Goal: Task Accomplishment & Management: Complete application form

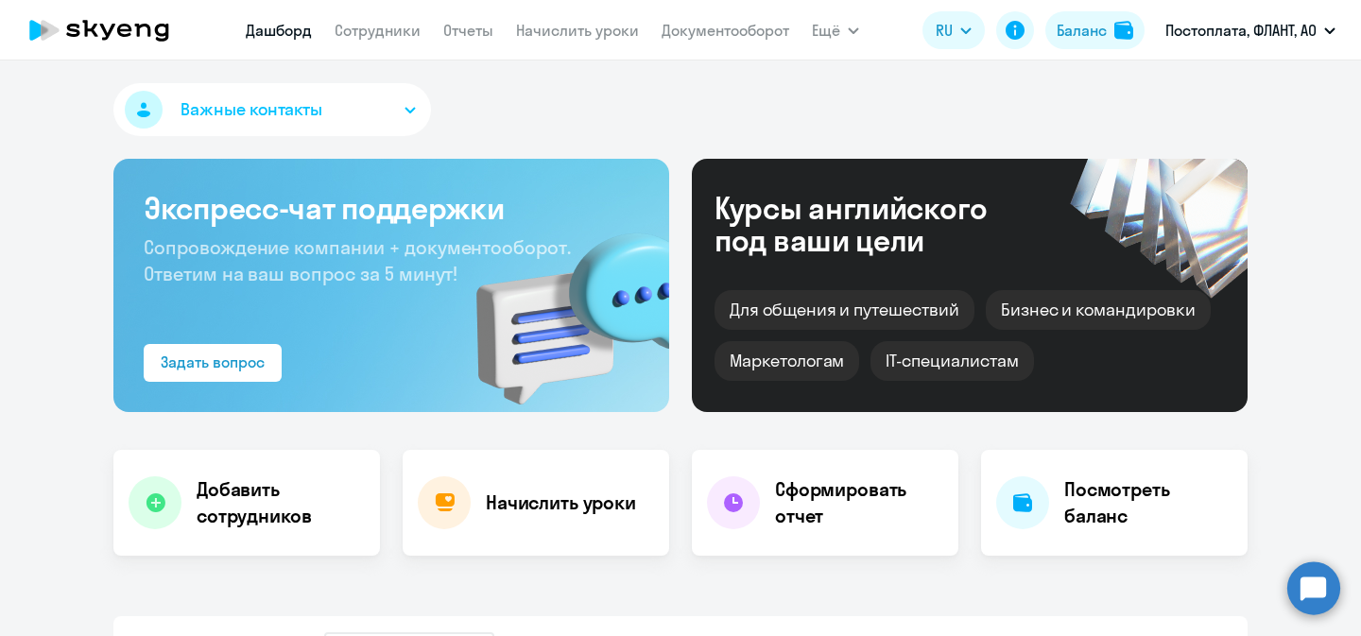
select select "30"
click at [304, 496] on h4 "Добавить сотрудников" at bounding box center [281, 502] width 168 height 53
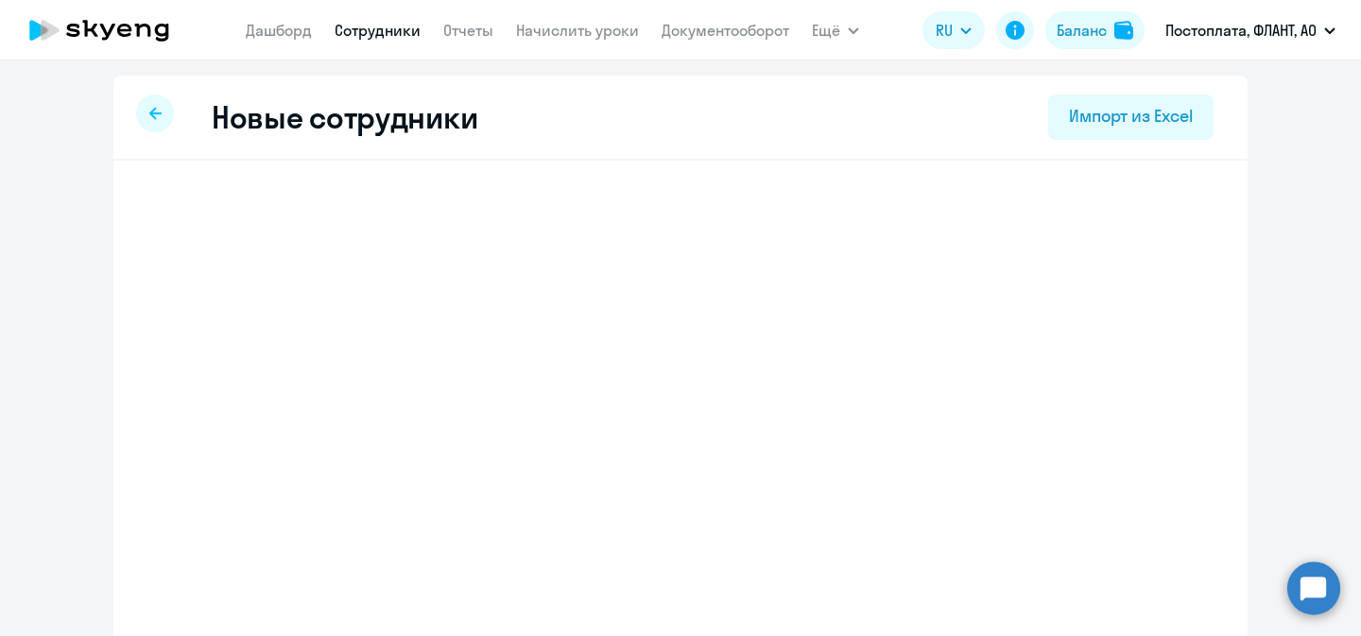
select select "english_adult_not_native_speaker"
select select "3"
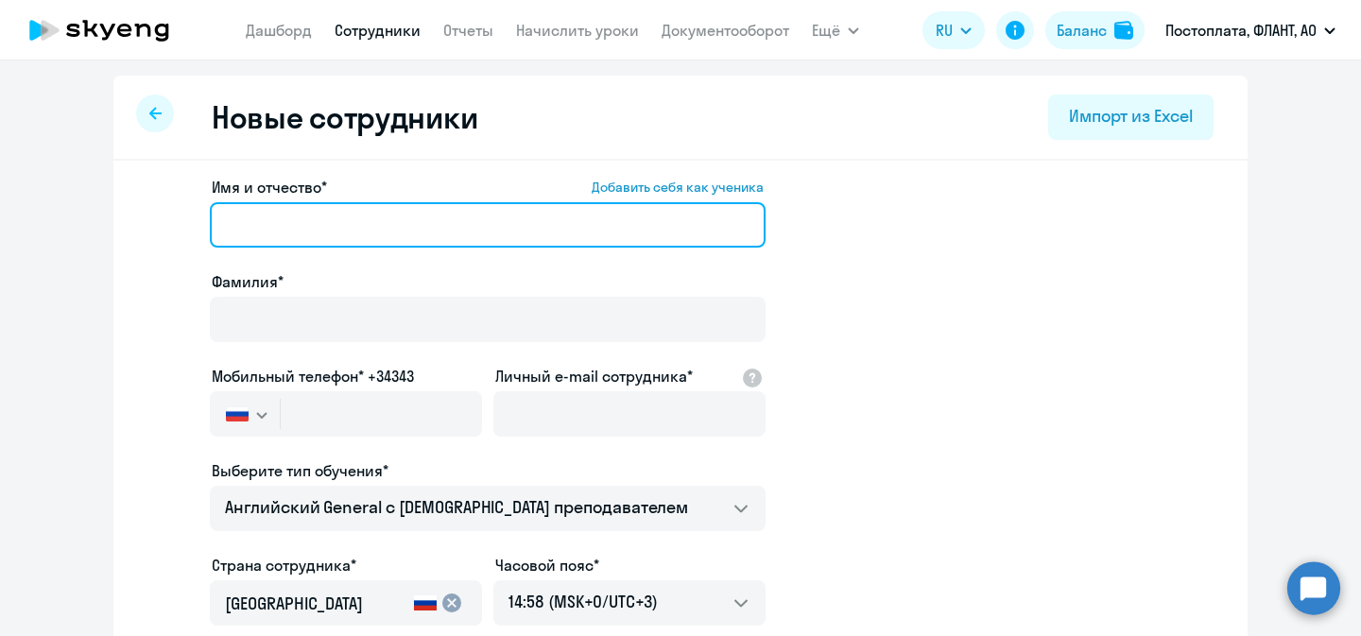
click at [548, 229] on input "Имя и отчество* Добавить себя как ученика" at bounding box center [488, 224] width 556 height 45
type input "Ybrbnf"
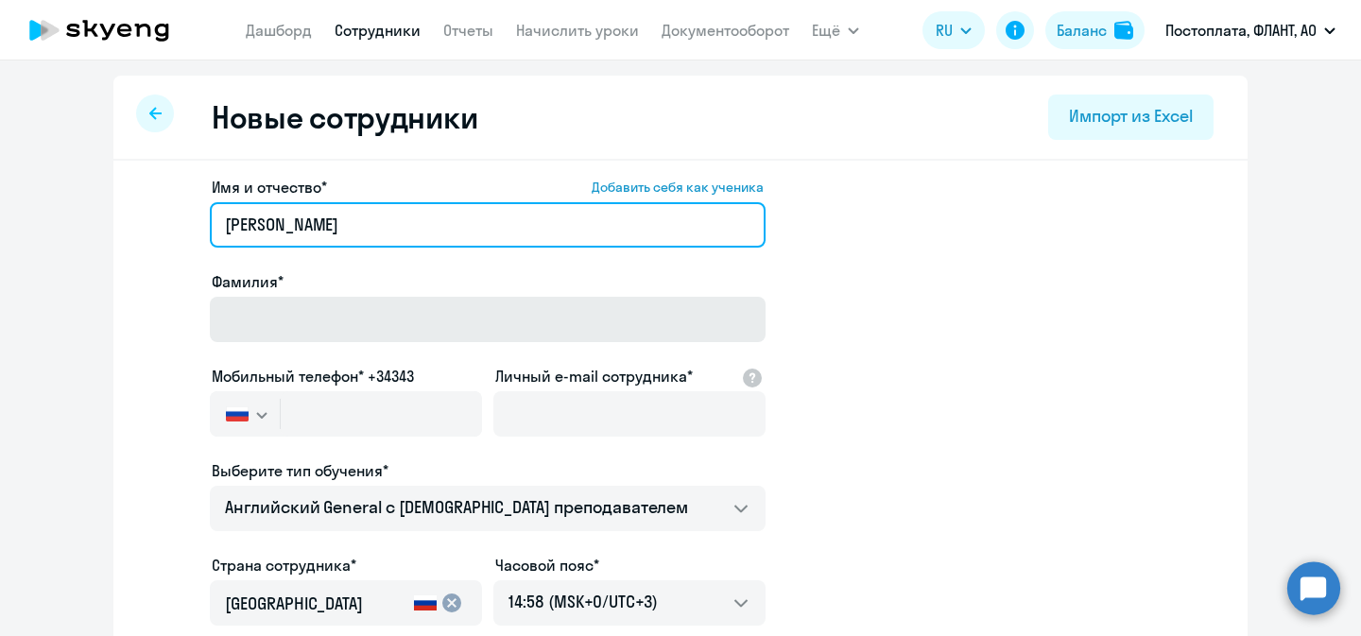
type input "[PERSON_NAME]"
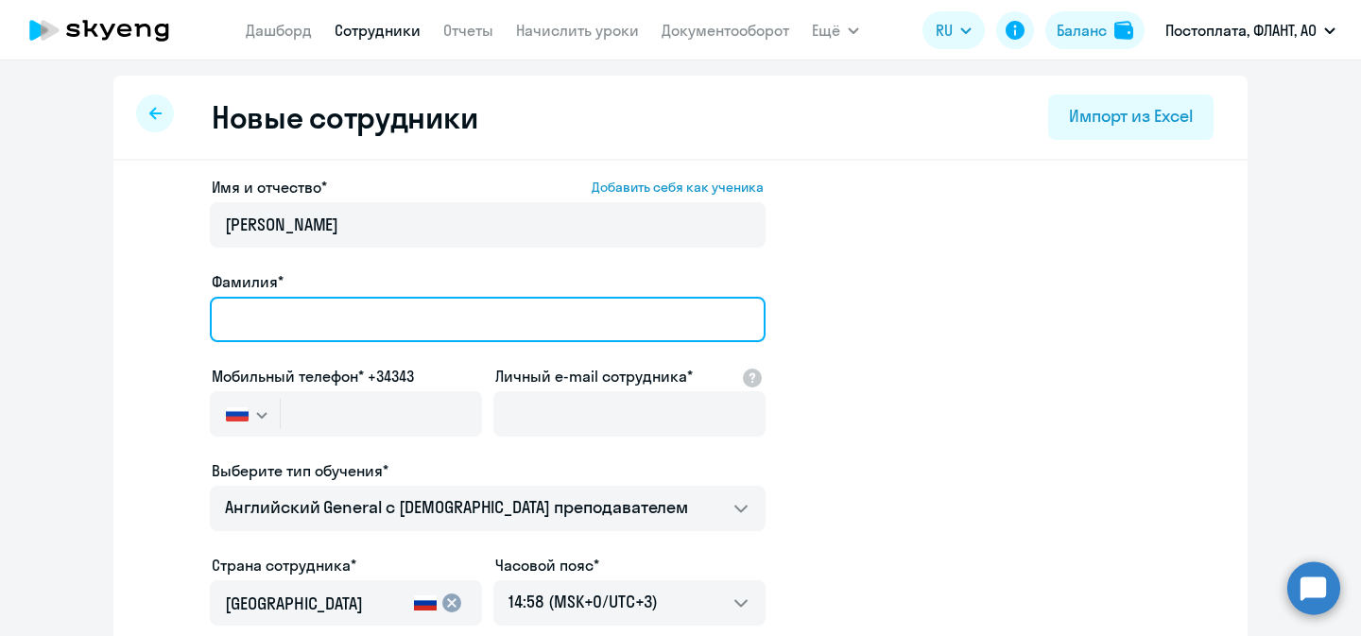
click at [436, 332] on input "Фамилия*" at bounding box center [488, 319] width 556 height 45
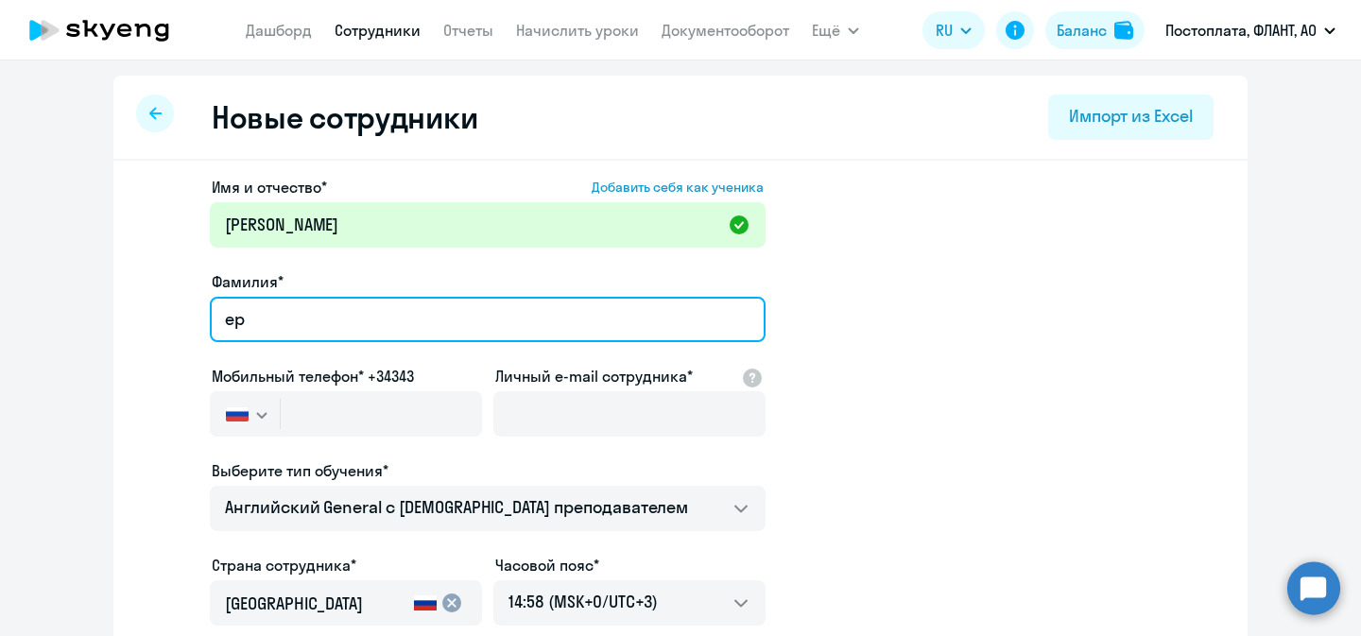
type input "е"
type input "[PERSON_NAME]"
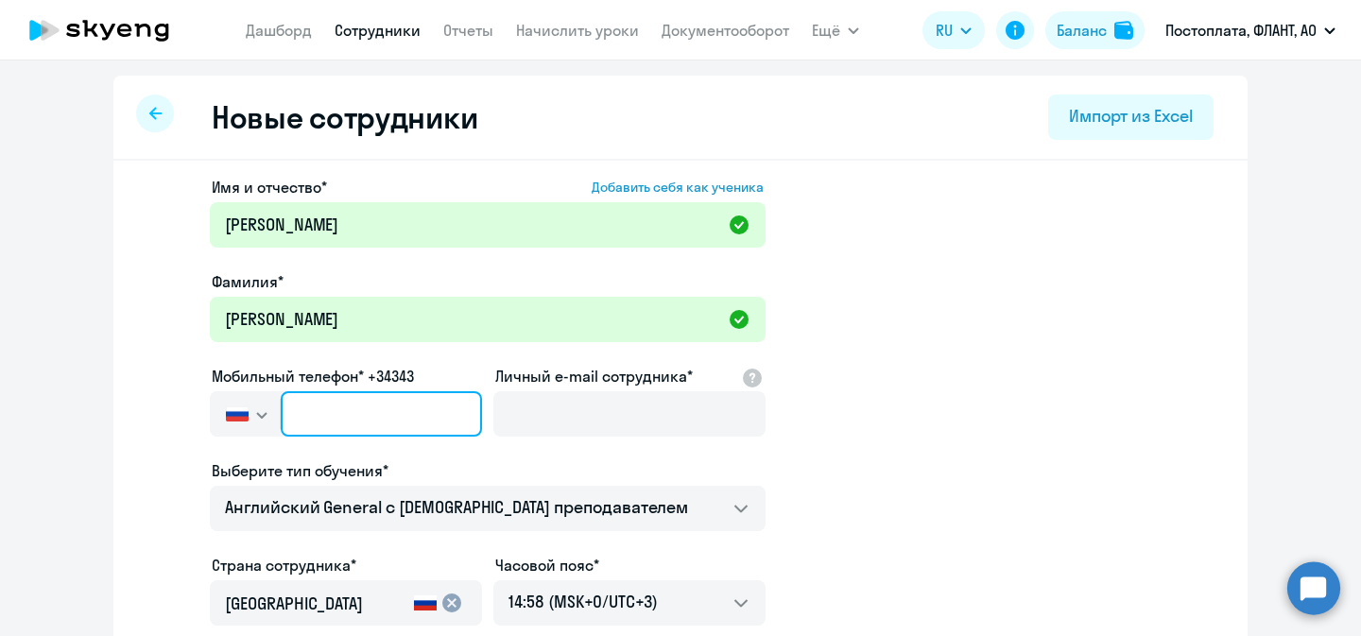
click at [338, 427] on input "text" at bounding box center [381, 413] width 201 height 45
paste input "[PHONE_NUMBER]"
type input "[PHONE_NUMBER]"
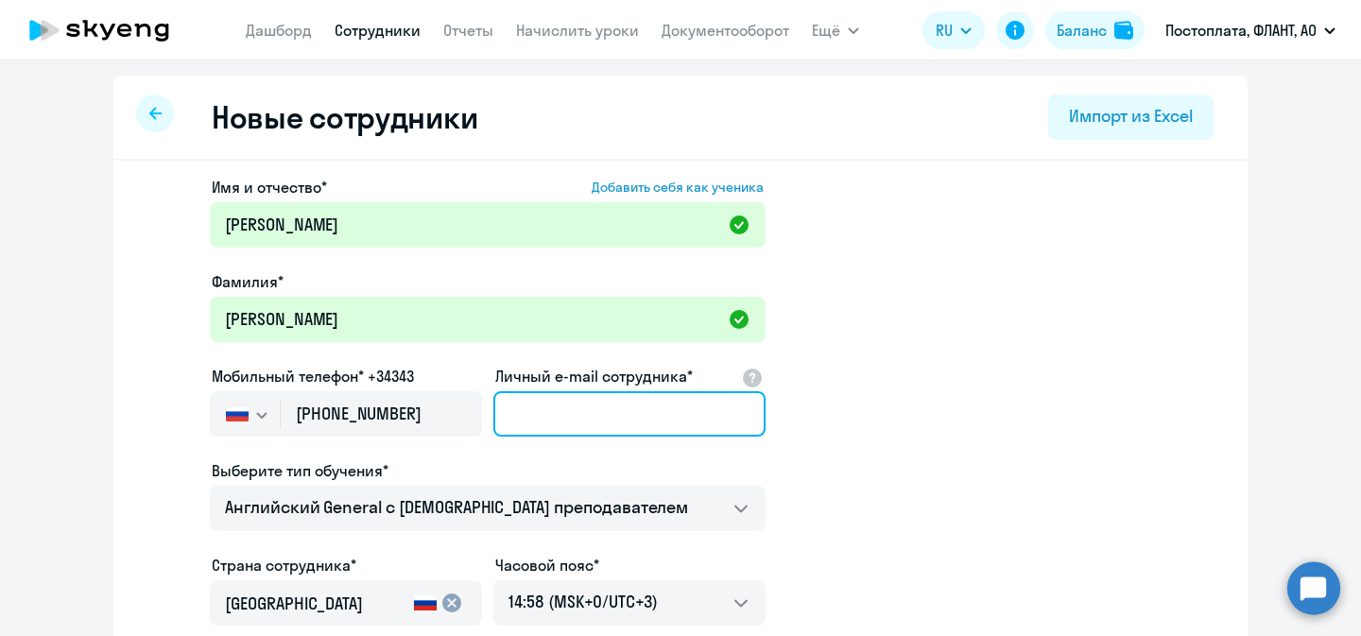
click at [541, 417] on input "Личный e-mail сотрудника*" at bounding box center [629, 413] width 272 height 45
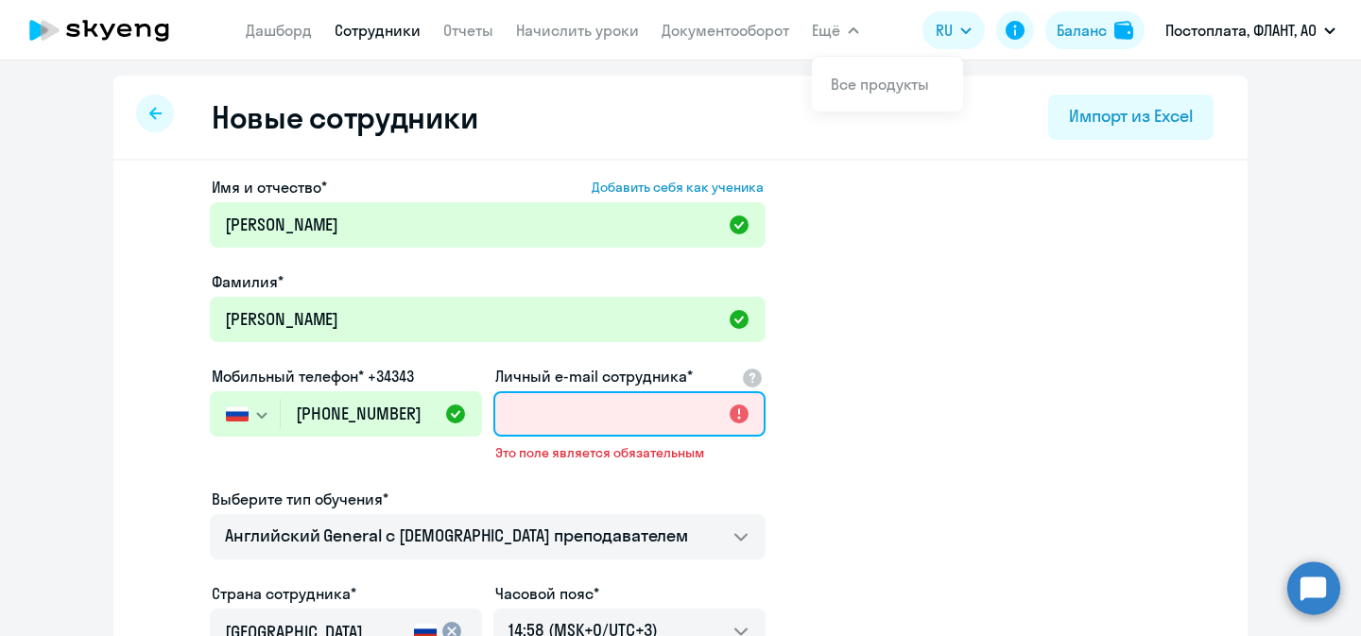
paste input "[EMAIL_ADDRESS][DOMAIN_NAME]"
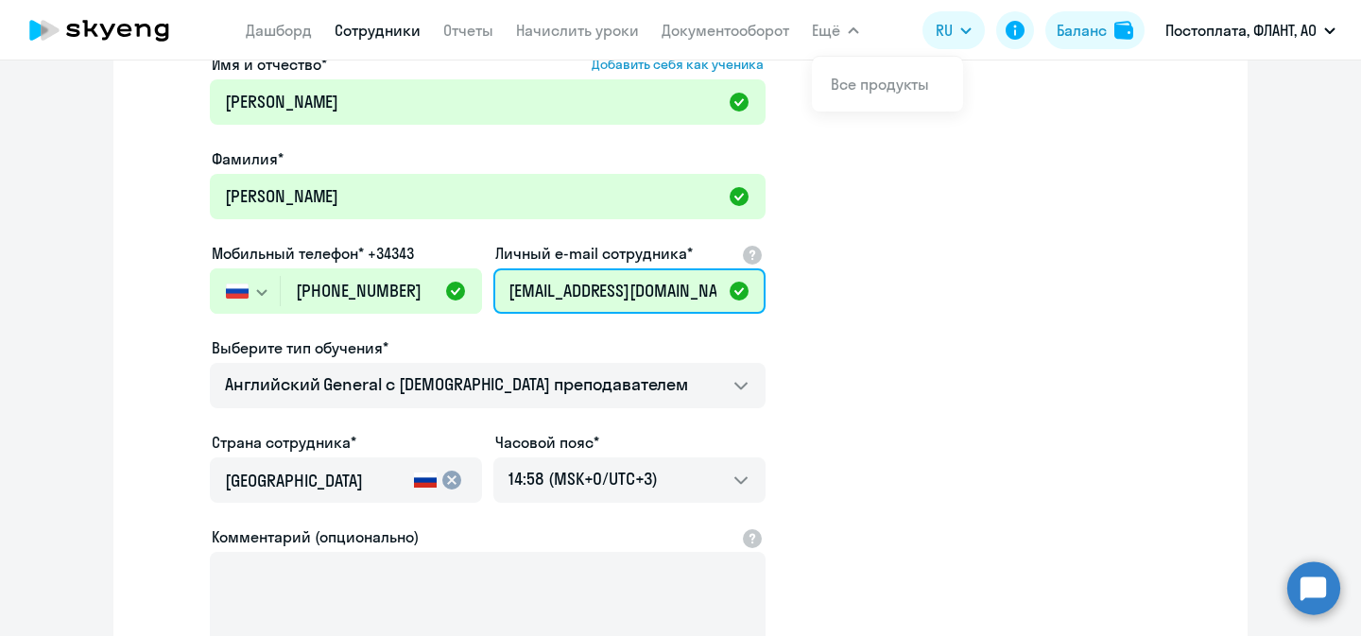
scroll to position [154, 0]
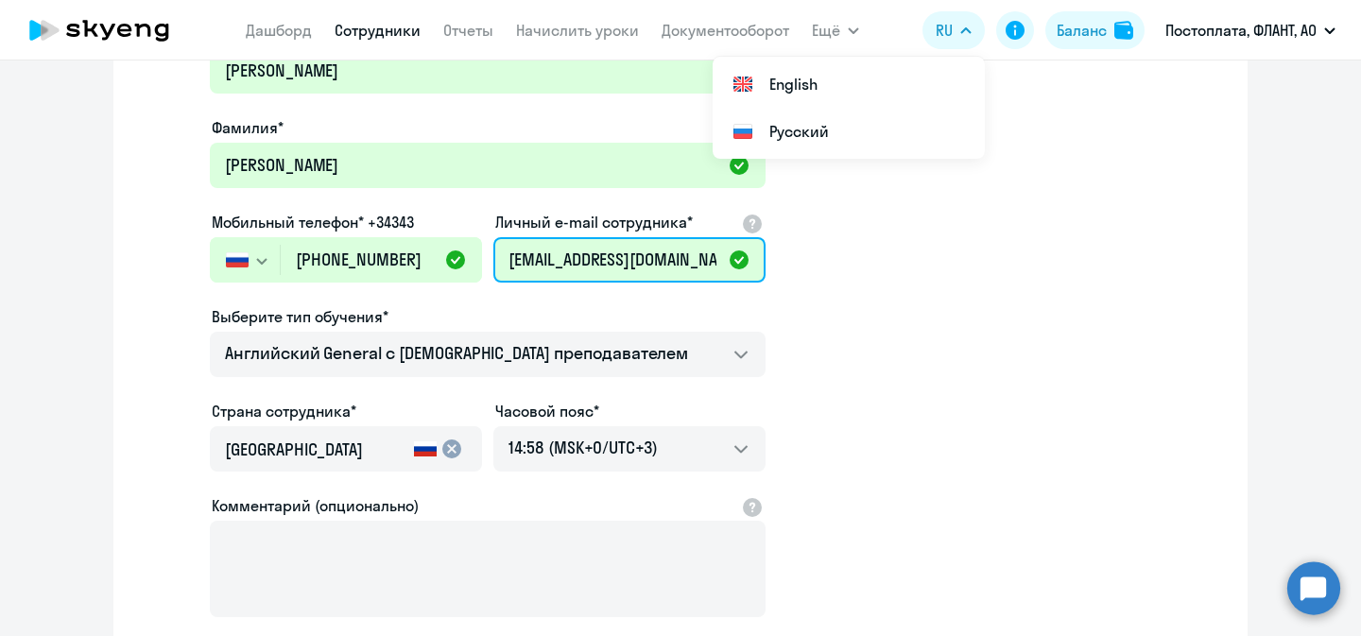
type input "[EMAIL_ADDRESS][DOMAIN_NAME]"
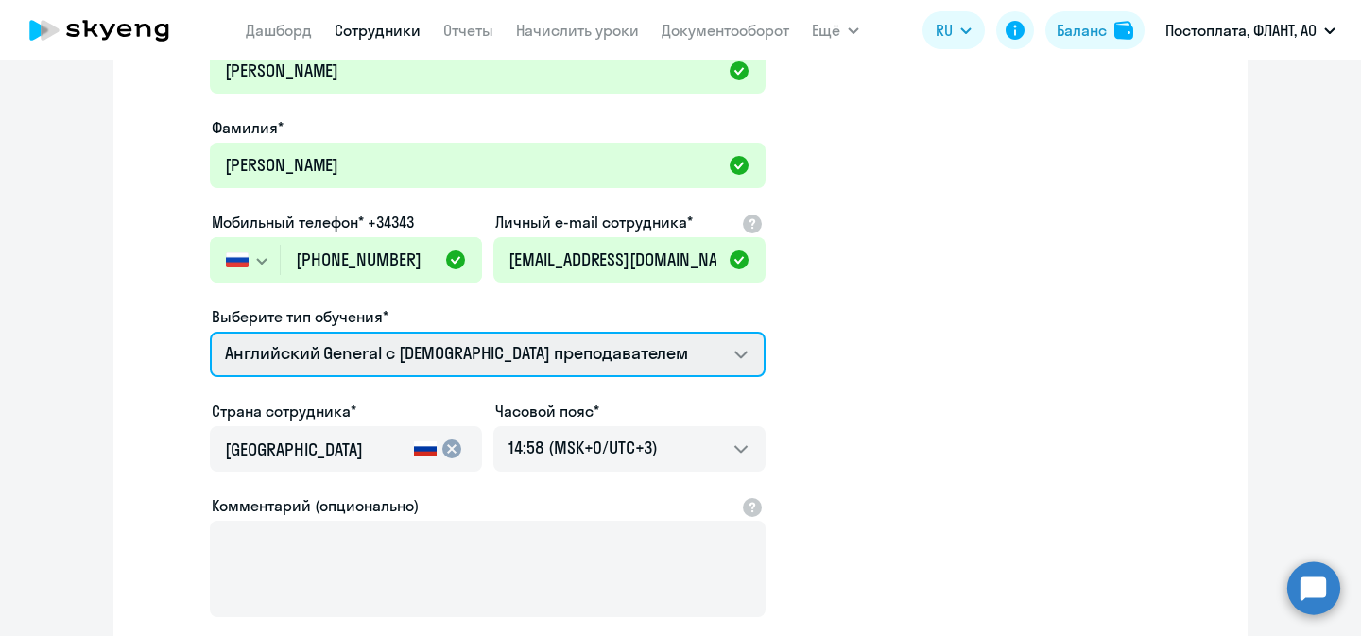
select select "english_adult_not_native_speaker_premium"
click option "Премиум английский с русскоговорящим преподавателем" at bounding box center [0, 0] width 0 height 0
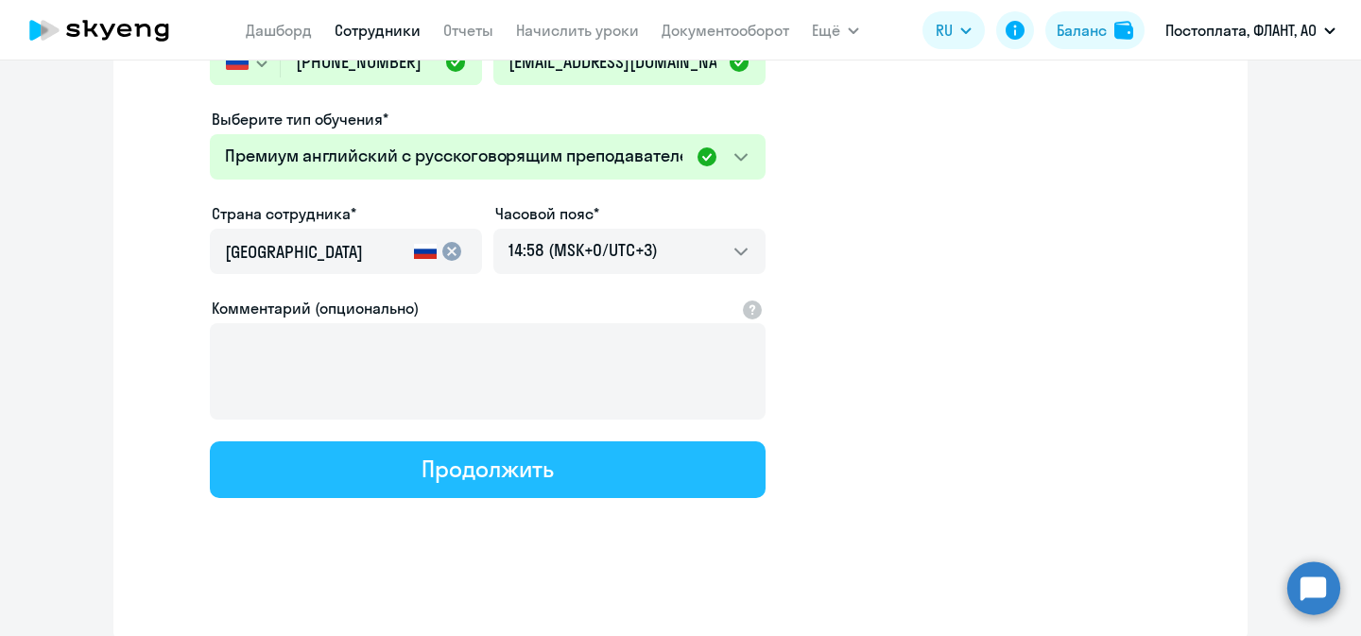
click at [456, 473] on div "Продолжить" at bounding box center [487, 469] width 131 height 30
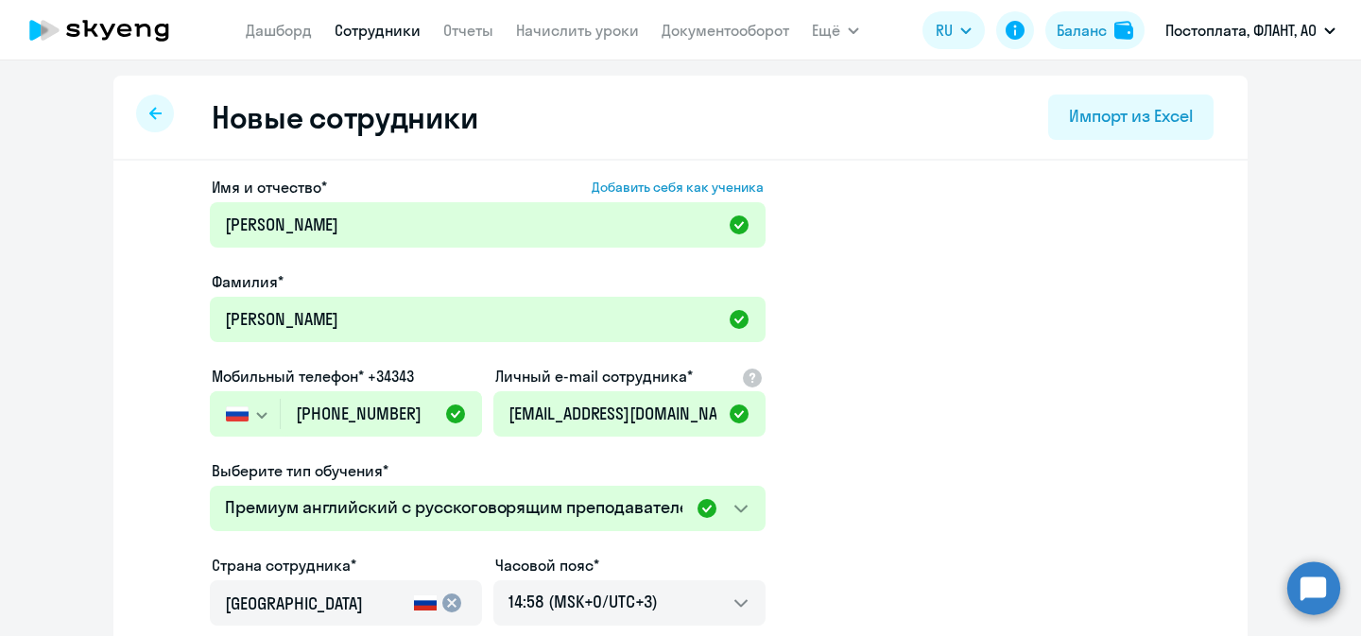
select select "english_adult_not_native_speaker_premium"
select select "3"
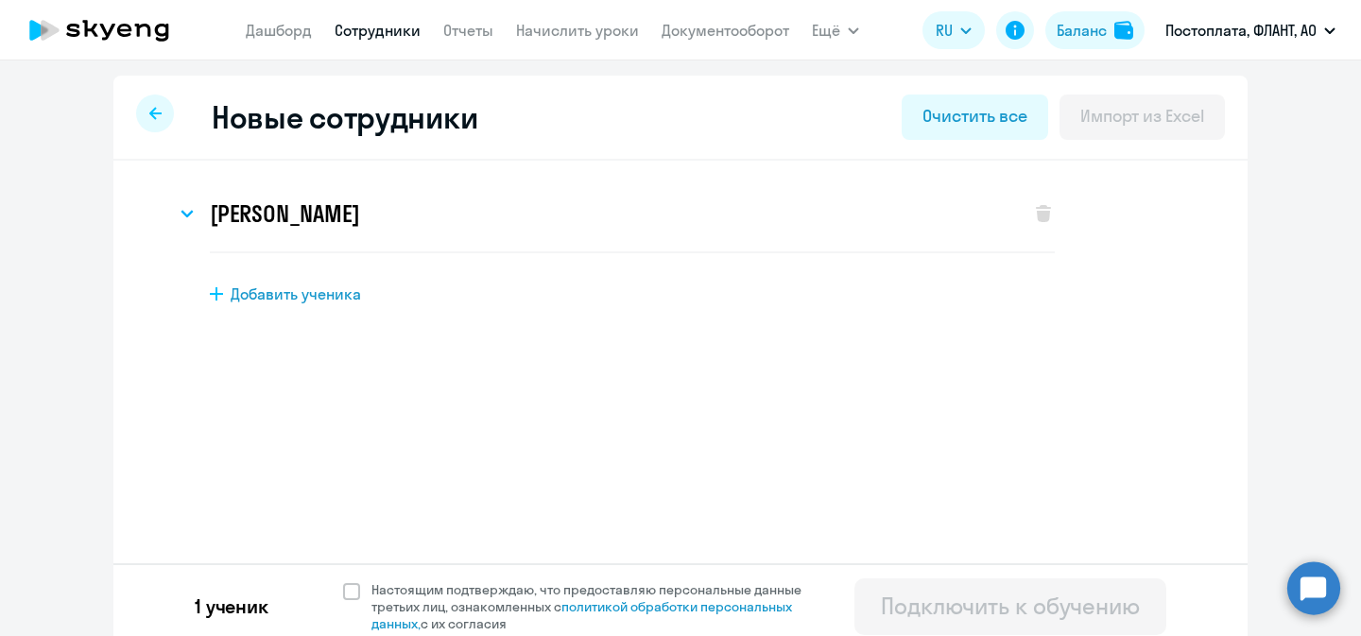
scroll to position [0, 0]
click at [360, 592] on span "Настоящим подтверждаю, что предоставляю персональные данные третьих лиц, ознако…" at bounding box center [592, 606] width 464 height 51
click at [343, 581] on input "Настоящим подтверждаю, что предоставляю персональные данные третьих лиц, ознако…" at bounding box center [342, 580] width 1 height 1
checkbox input "true"
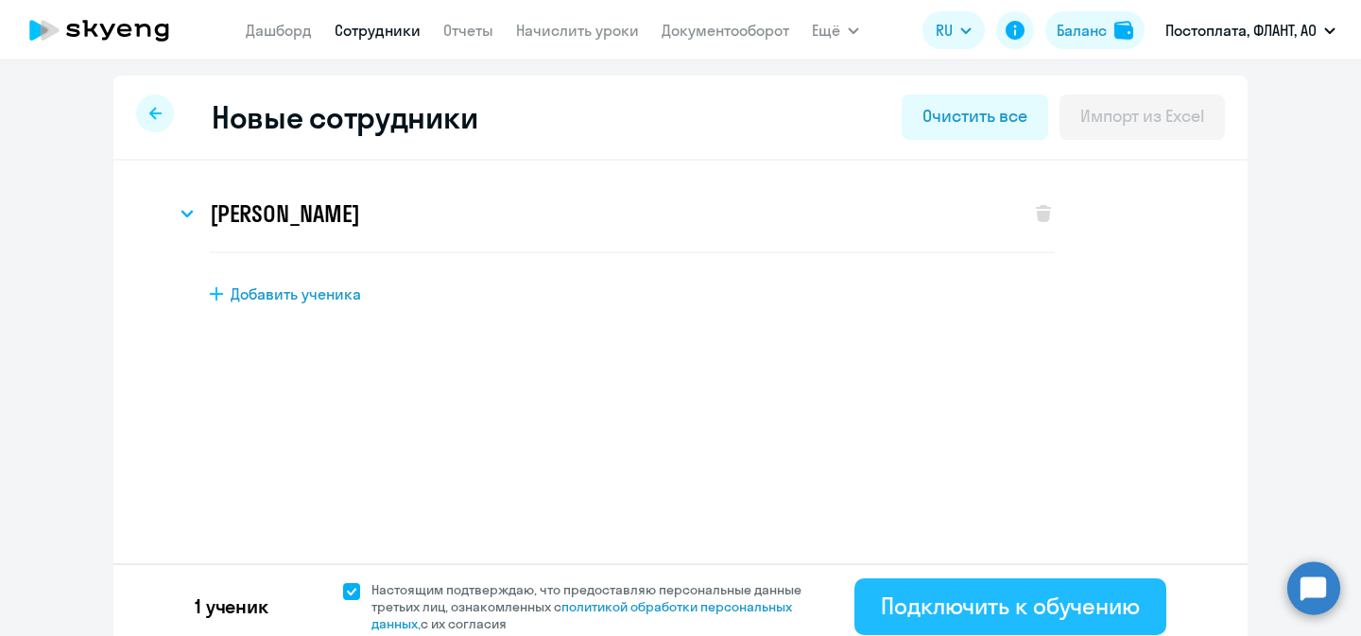
click at [939, 595] on div "Подключить к обучению" at bounding box center [1010, 606] width 259 height 30
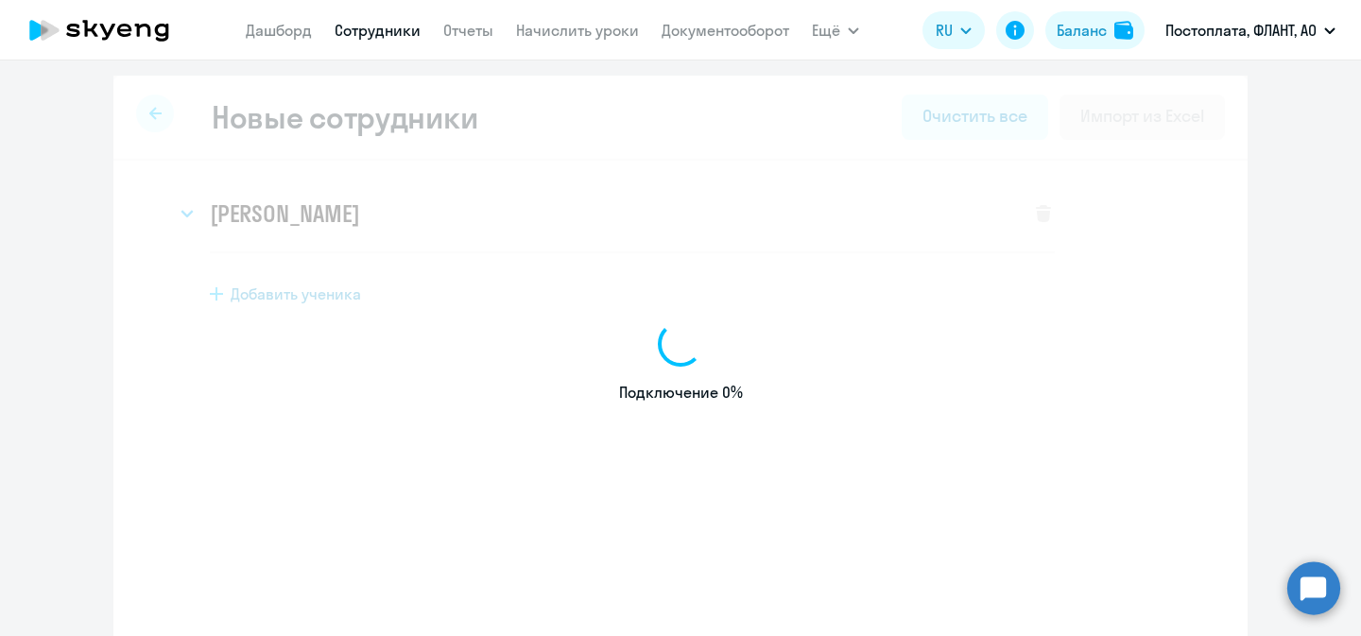
select select "english_adult_not_native_speaker"
select select "3"
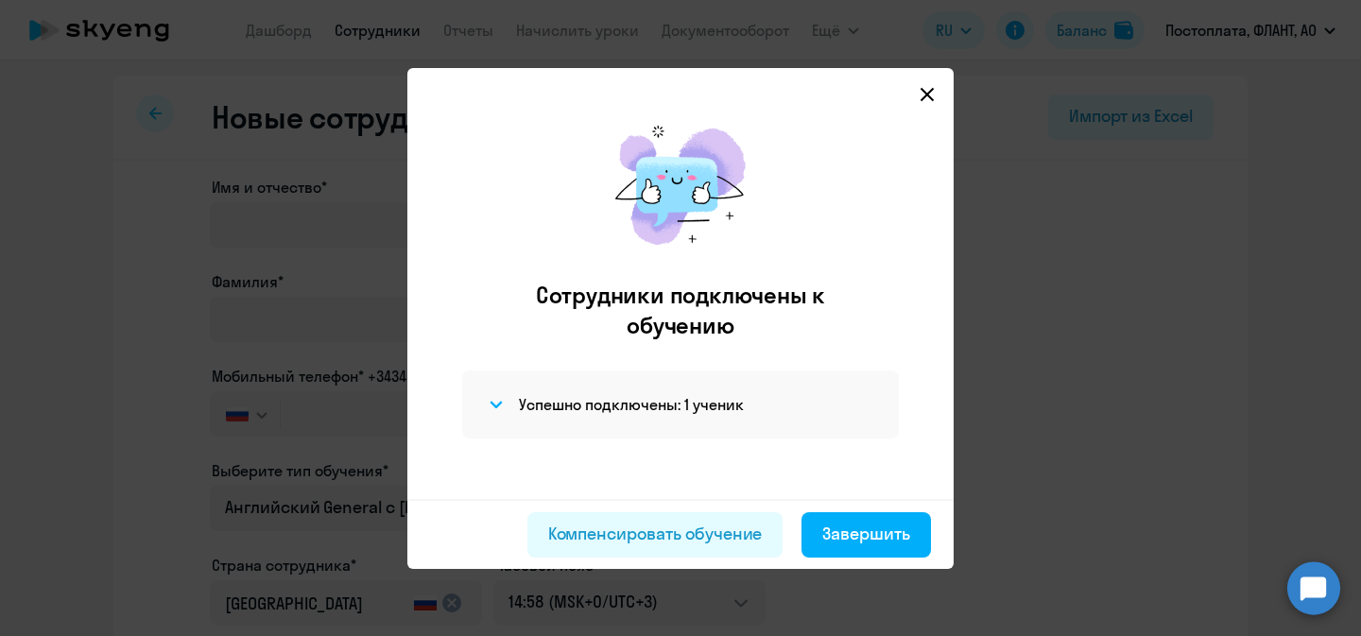
click at [845, 536] on div "Завершить" at bounding box center [866, 534] width 88 height 25
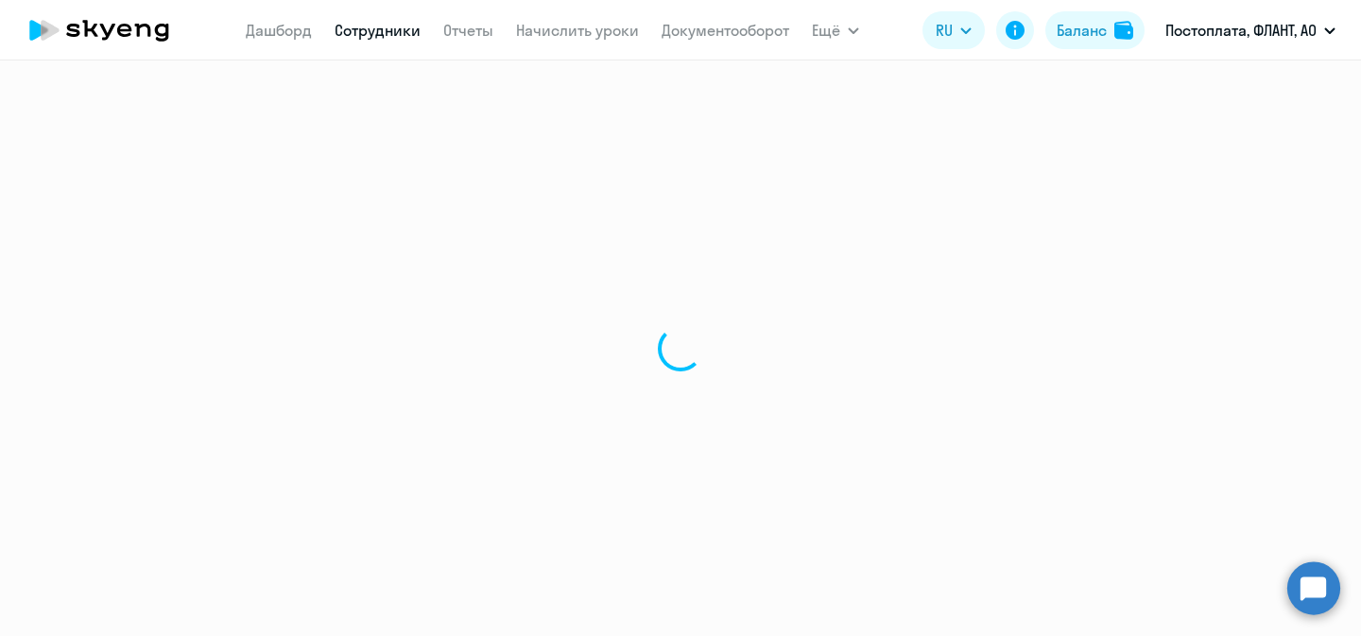
select select "30"
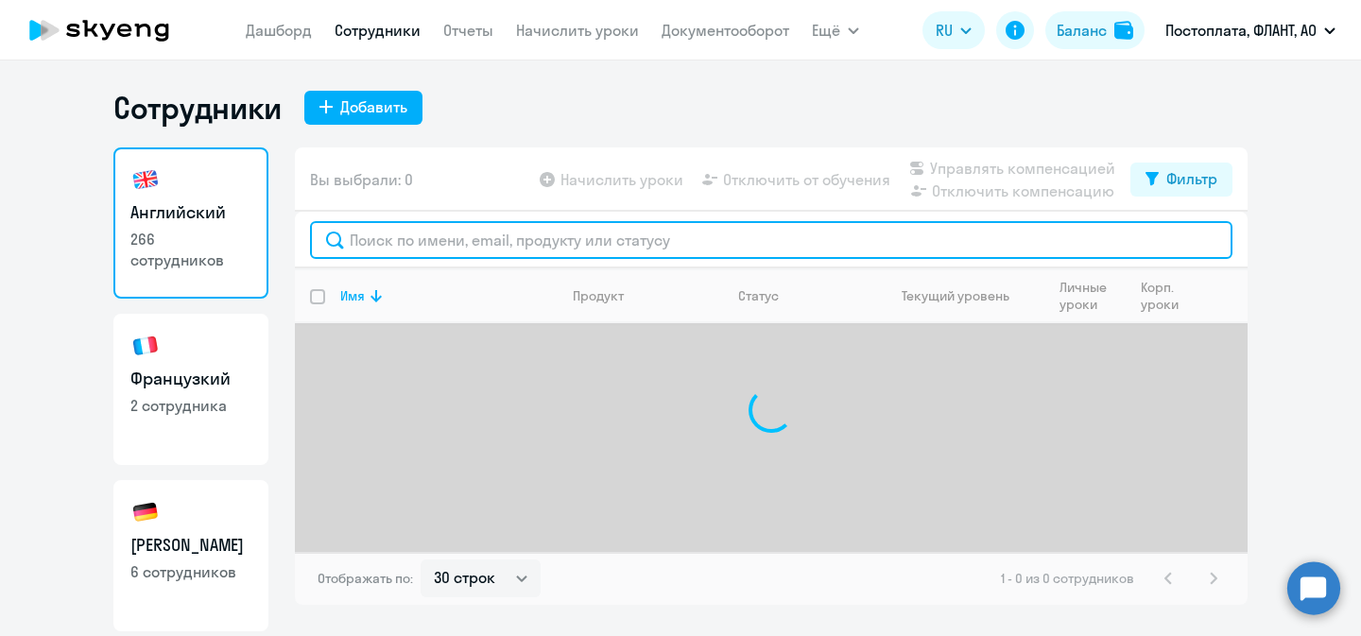
click at [400, 249] on input "text" at bounding box center [771, 240] width 923 height 38
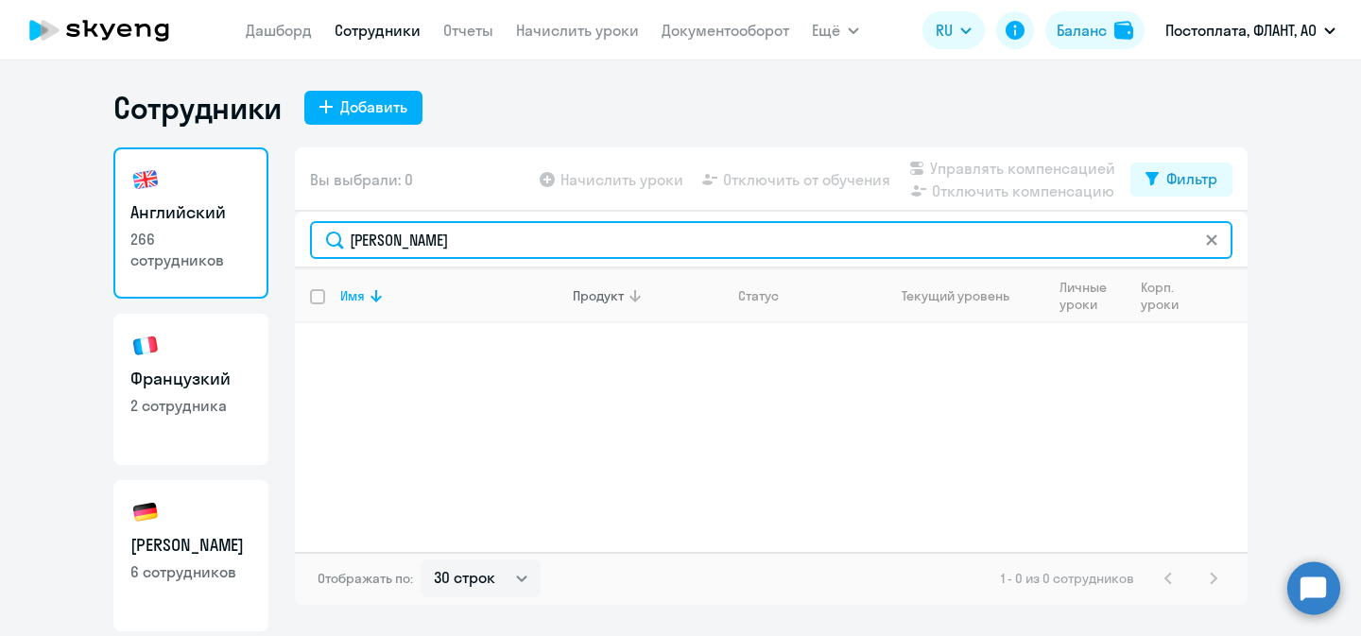
type input "[PERSON_NAME]"
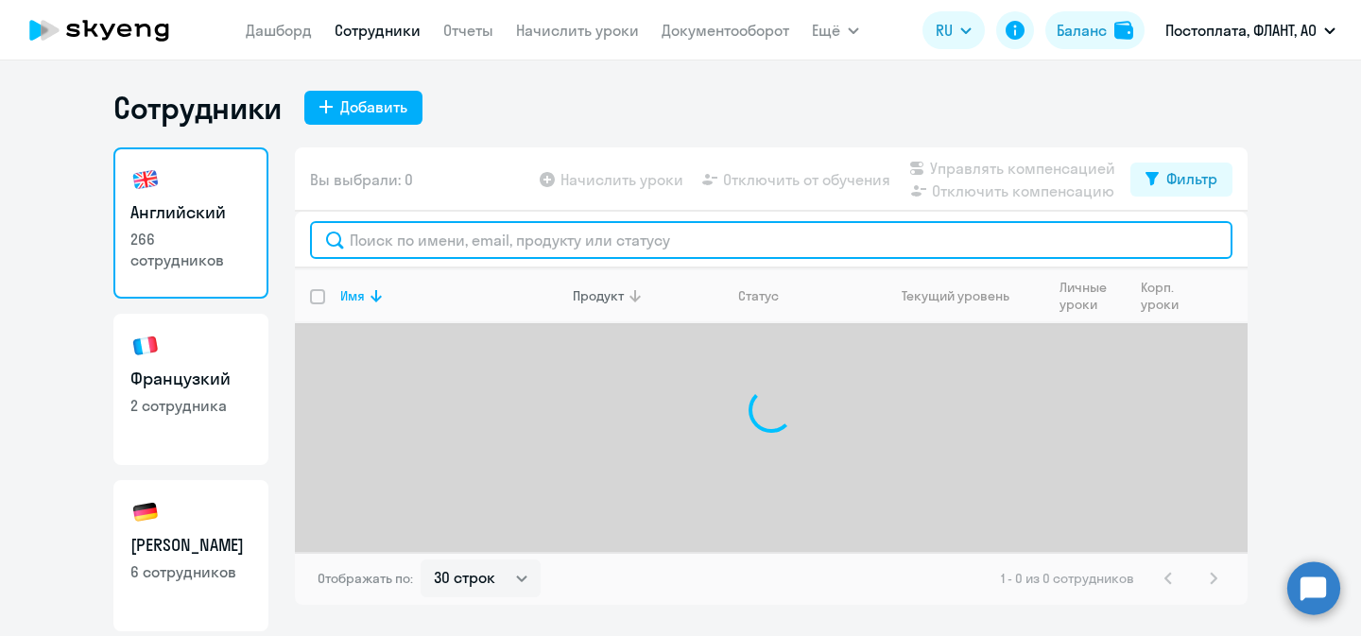
paste input "[EMAIL_ADDRESS][DOMAIN_NAME]"
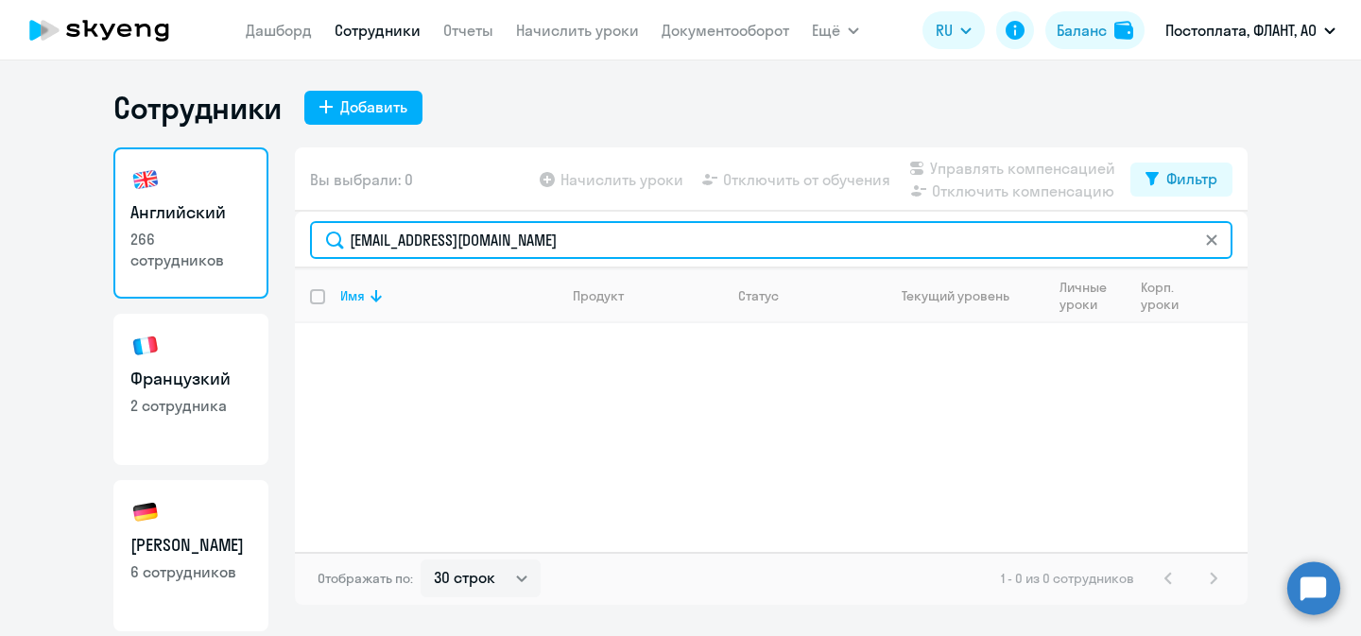
drag, startPoint x: 421, startPoint y: 238, endPoint x: 539, endPoint y: 238, distance: 118.2
click at [539, 237] on input "[EMAIL_ADDRESS][DOMAIN_NAME]" at bounding box center [771, 240] width 923 height 38
type input "neermilov"
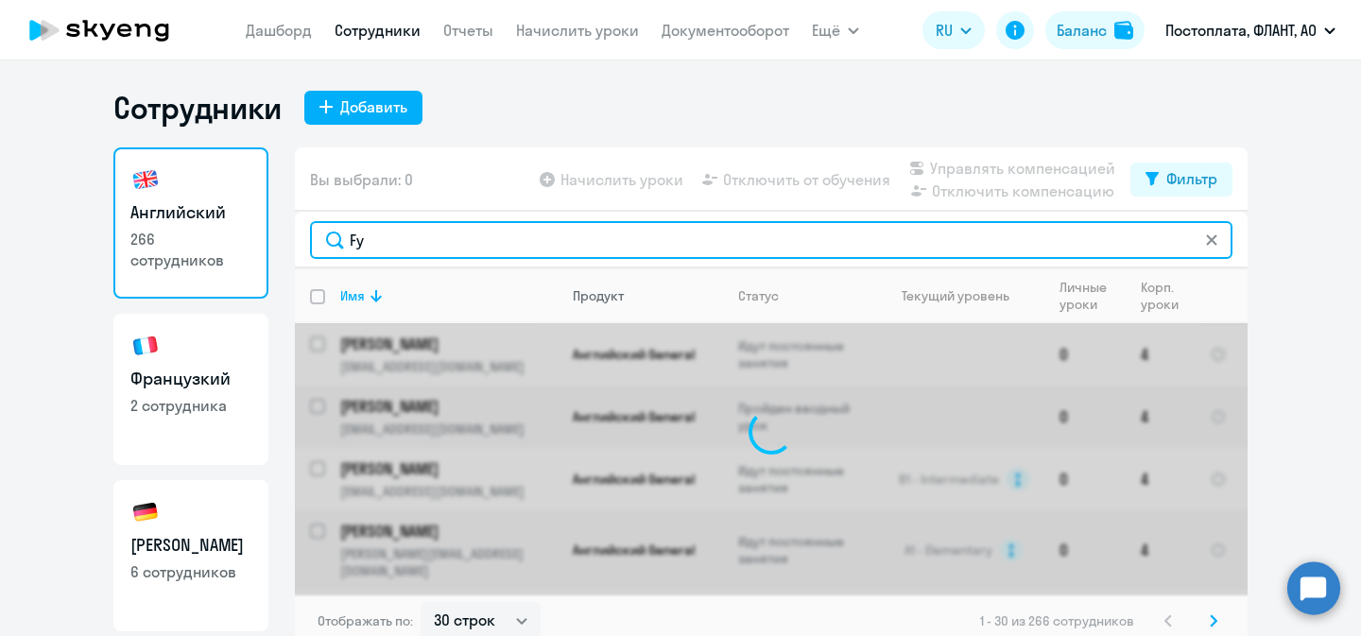
type input "F"
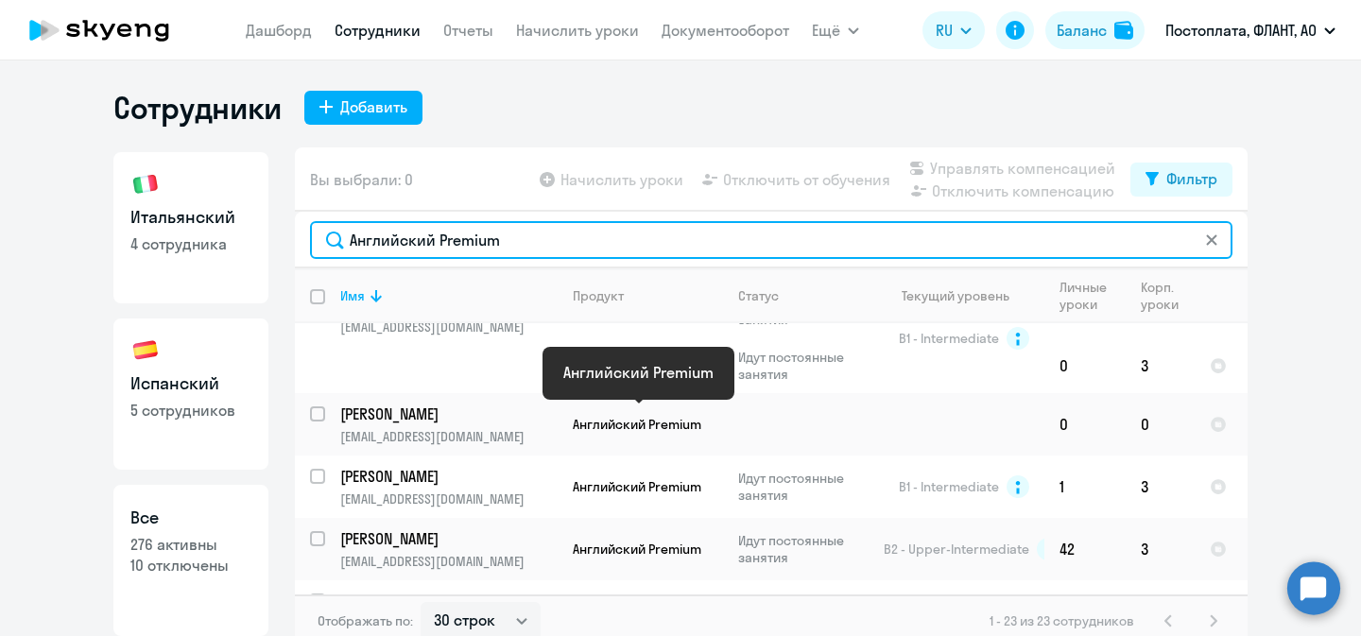
scroll to position [520, 0]
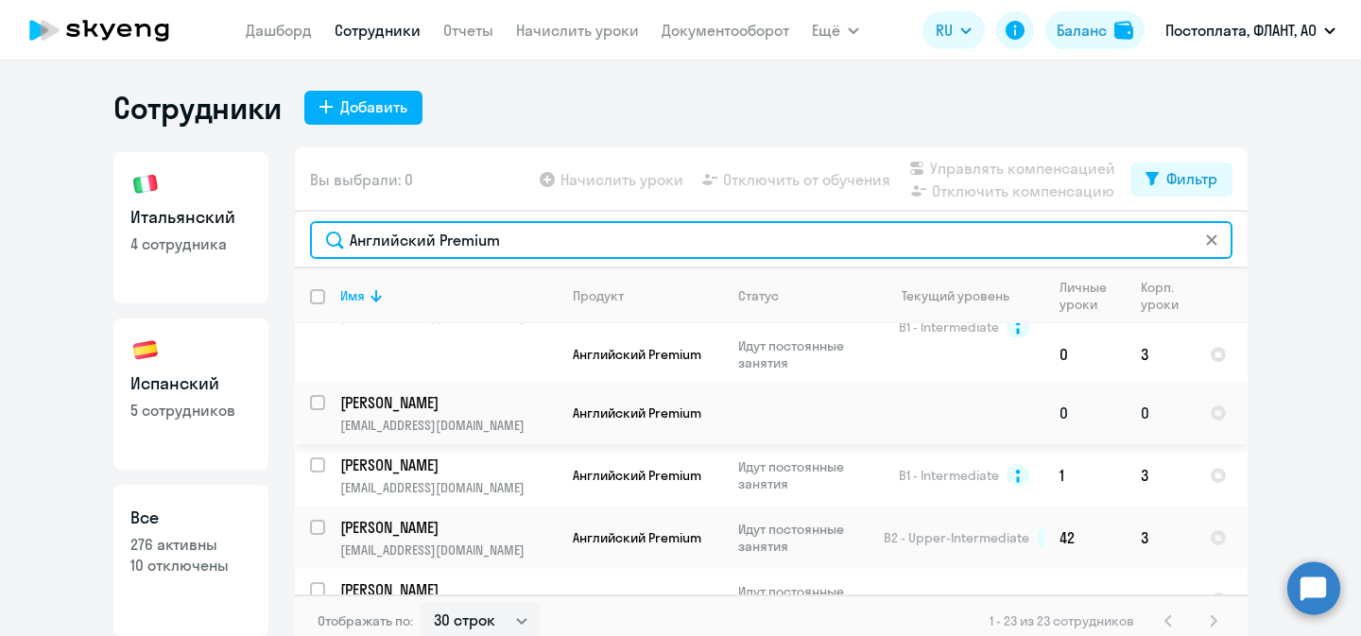
type input "Английский Premium"
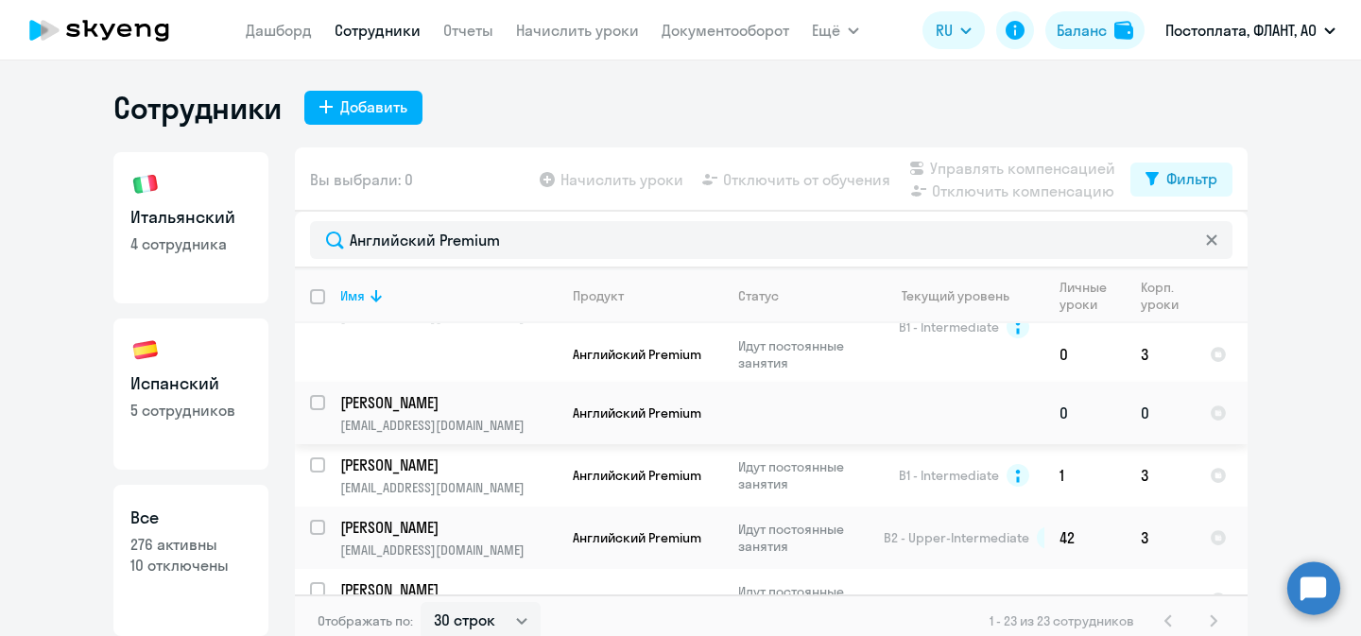
click at [498, 408] on p "[PERSON_NAME]" at bounding box center [447, 402] width 214 height 21
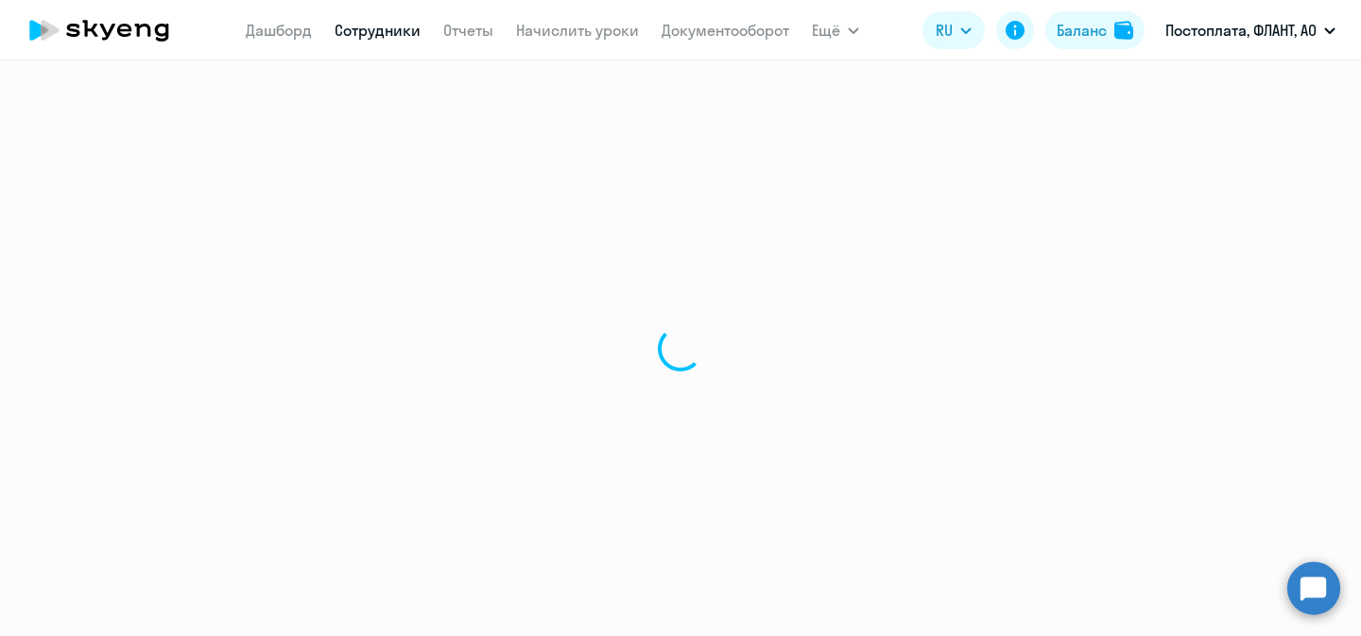
select select "english"
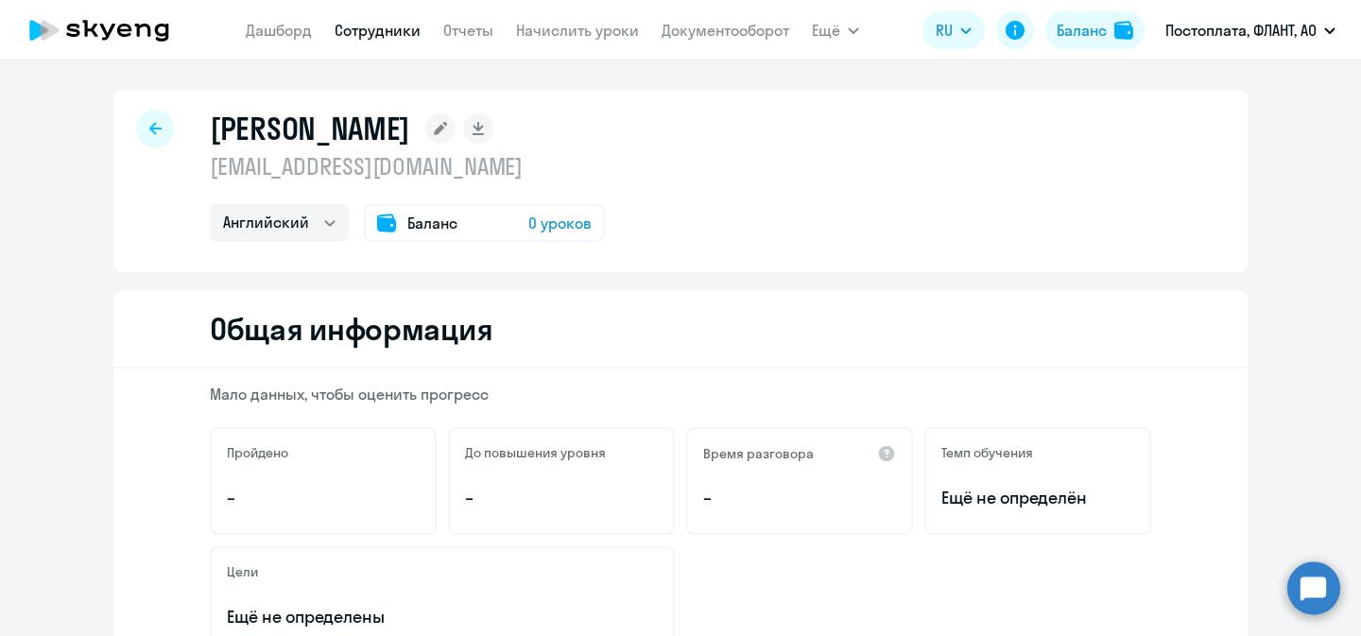
click at [425, 133] on rect at bounding box center [440, 128] width 30 height 30
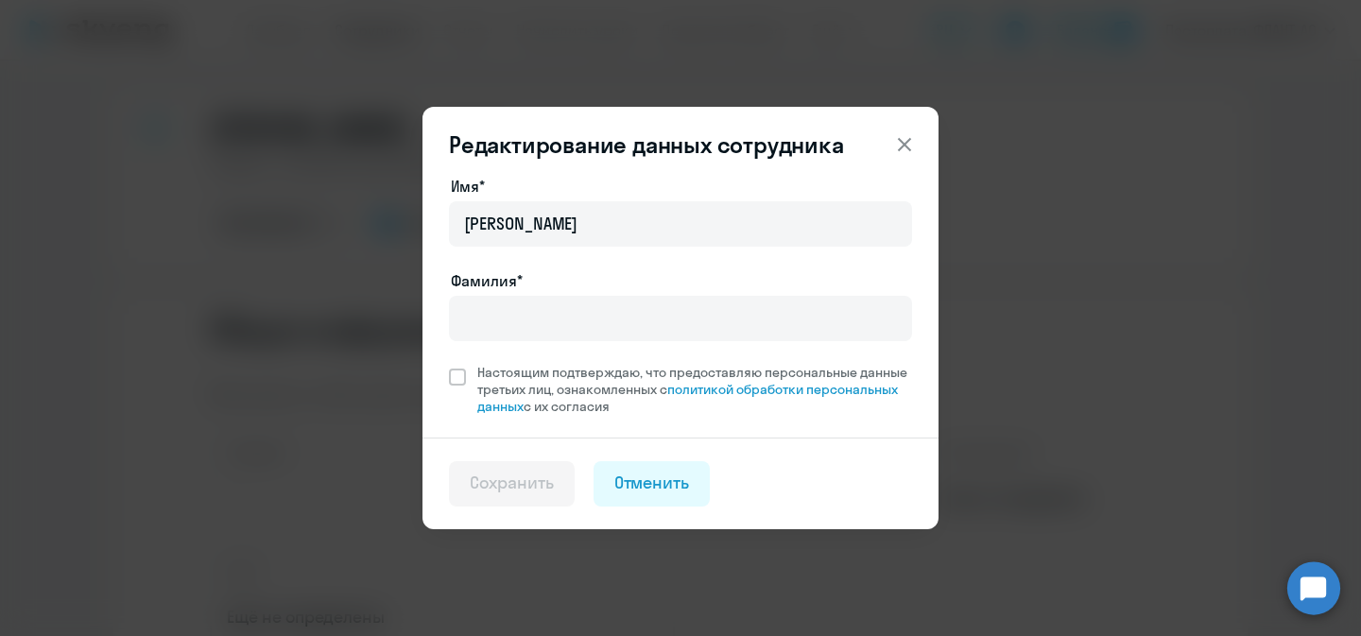
click at [898, 148] on icon at bounding box center [904, 144] width 23 height 23
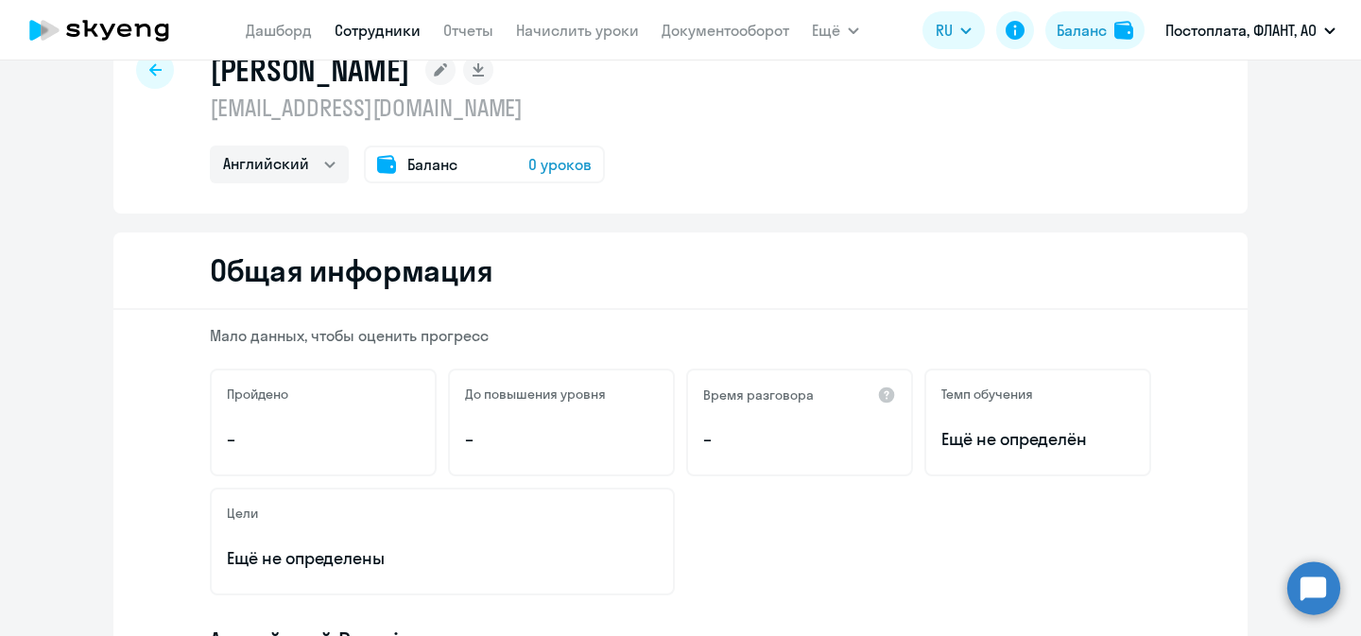
scroll to position [51, 0]
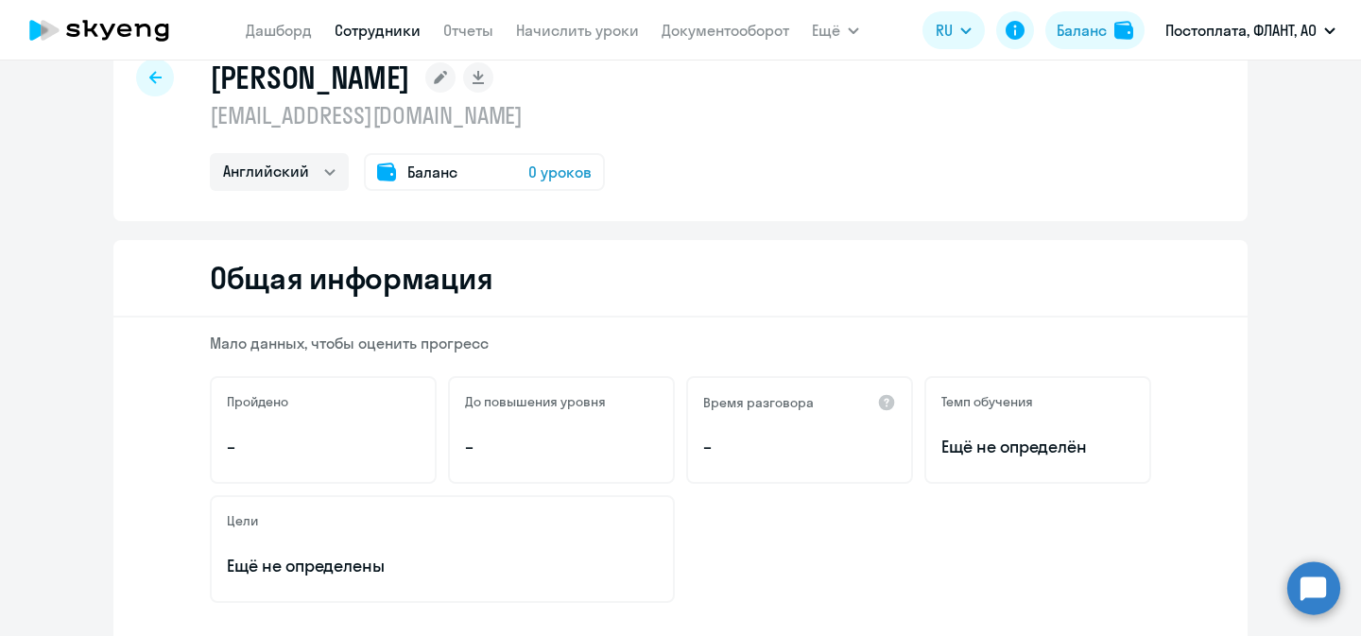
click at [371, 124] on p "[EMAIL_ADDRESS][DOMAIN_NAME]" at bounding box center [407, 115] width 395 height 30
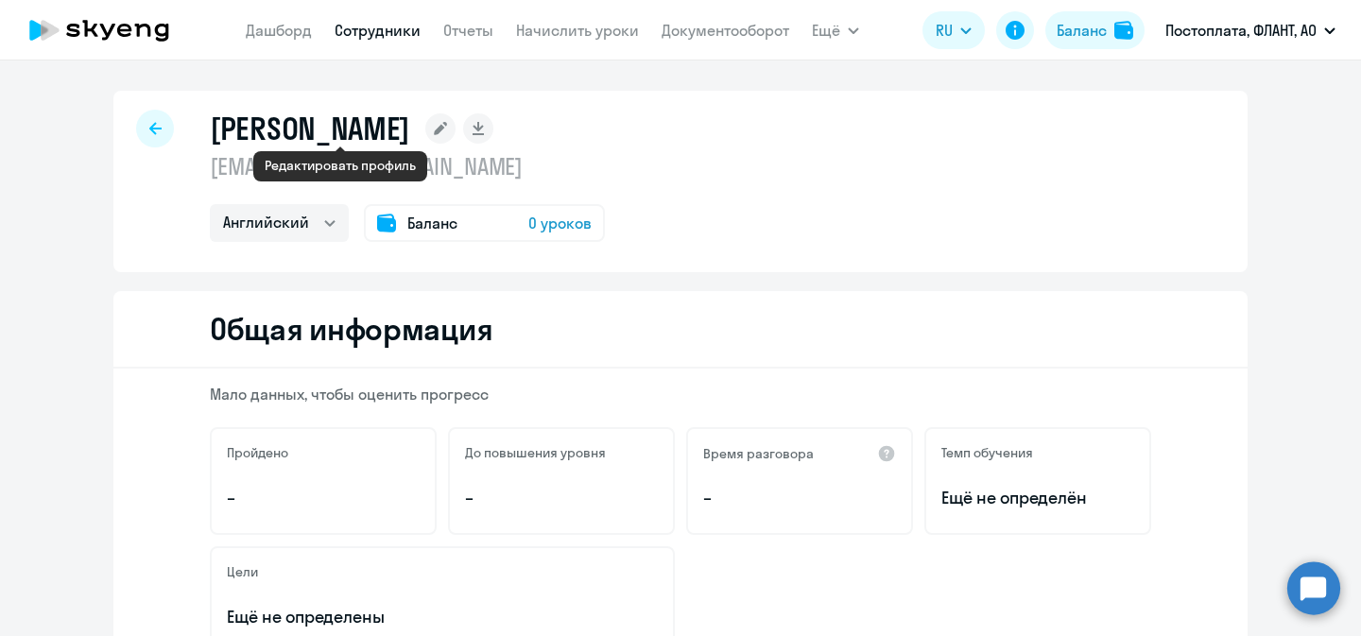
click at [425, 124] on rect at bounding box center [440, 128] width 30 height 30
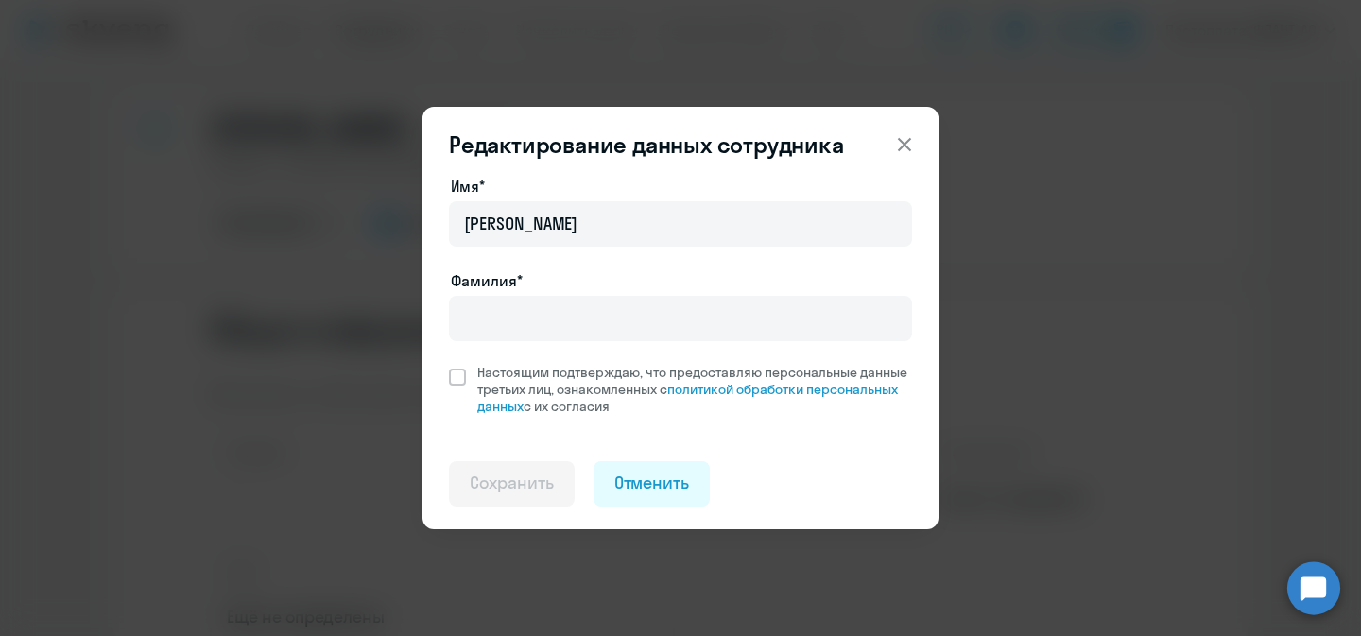
click at [913, 145] on icon at bounding box center [904, 144] width 23 height 23
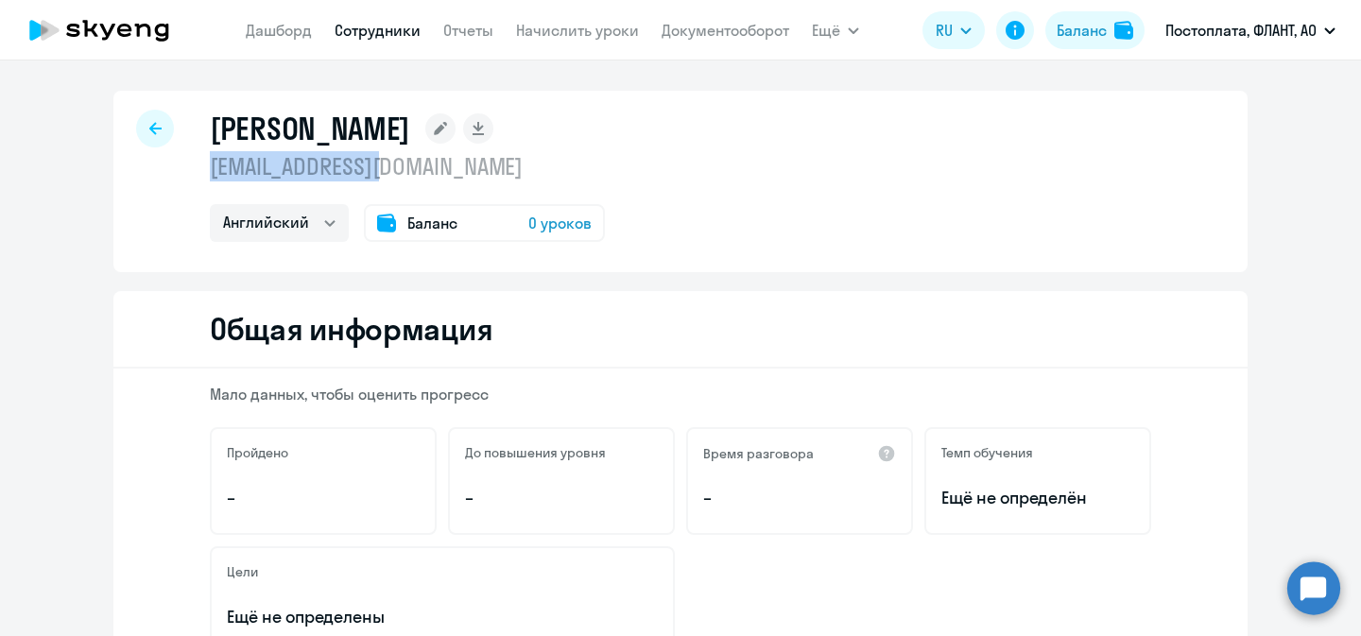
drag, startPoint x: 415, startPoint y: 166, endPoint x: 212, endPoint y: 168, distance: 203.2
click at [212, 168] on p "[EMAIL_ADDRESS][DOMAIN_NAME]" at bounding box center [407, 166] width 395 height 30
copy p "[EMAIL_ADDRESS][DOMAIN_NAME]"
click at [153, 123] on icon at bounding box center [155, 128] width 12 height 13
select select "30"
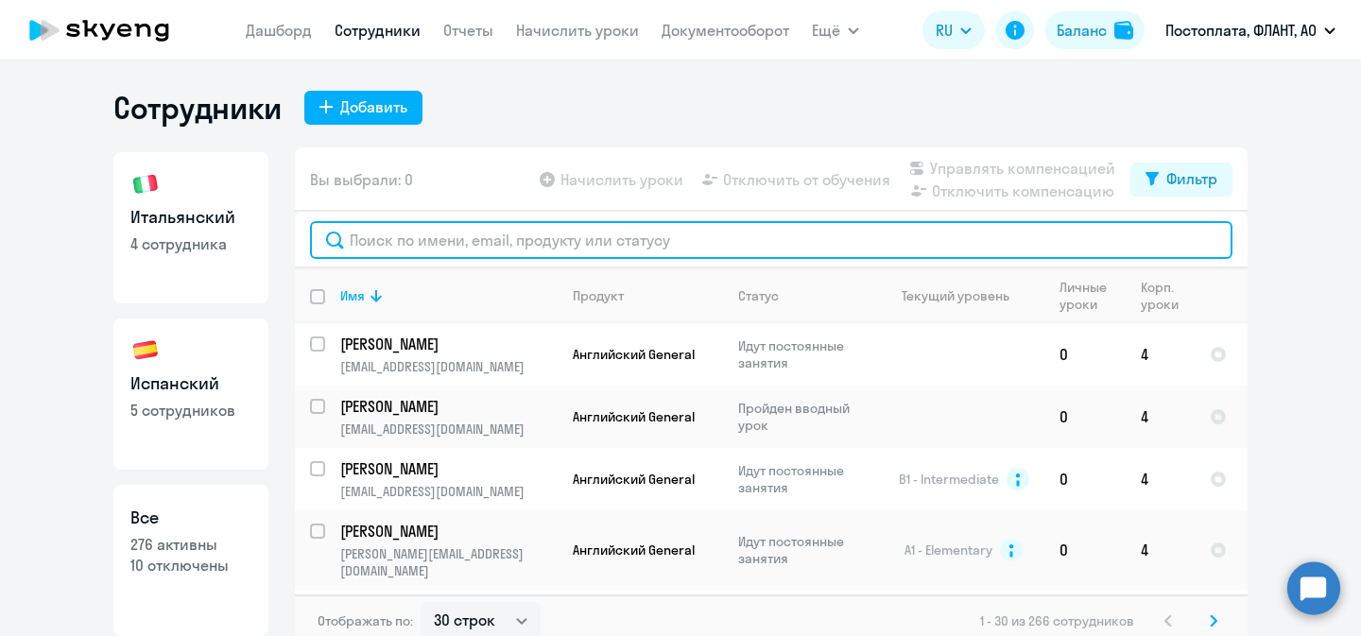
scroll to position [6, 0]
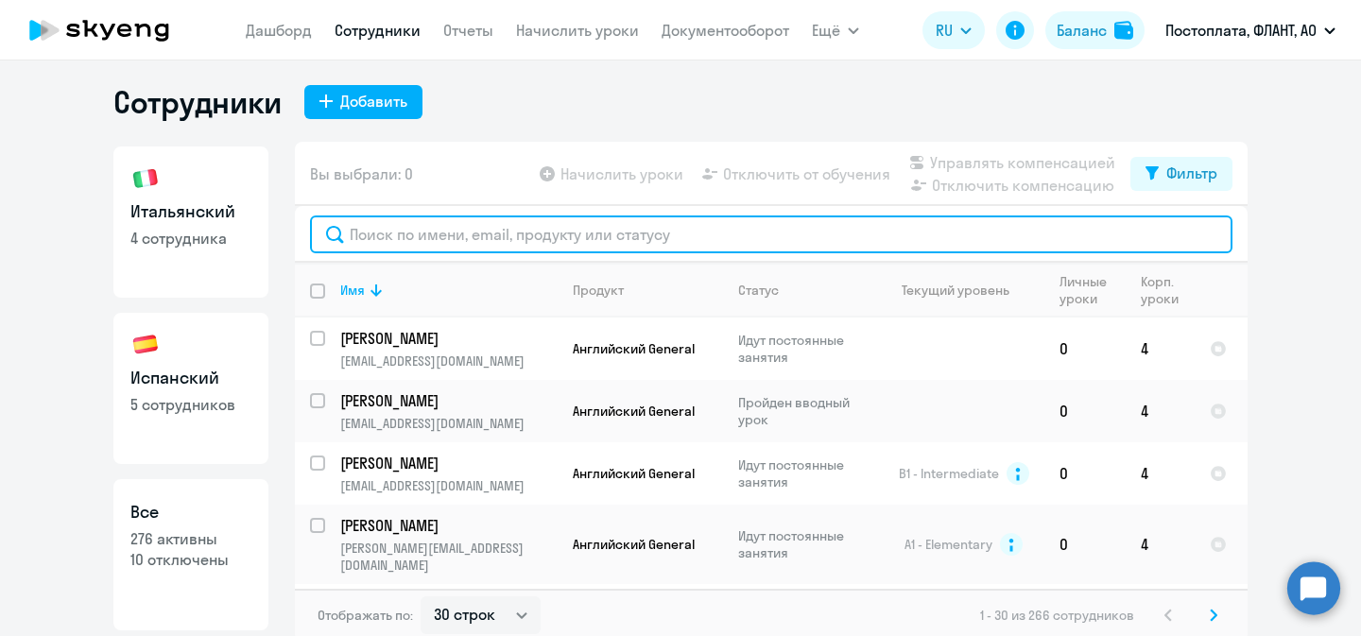
click at [504, 244] on input "text" at bounding box center [771, 235] width 923 height 38
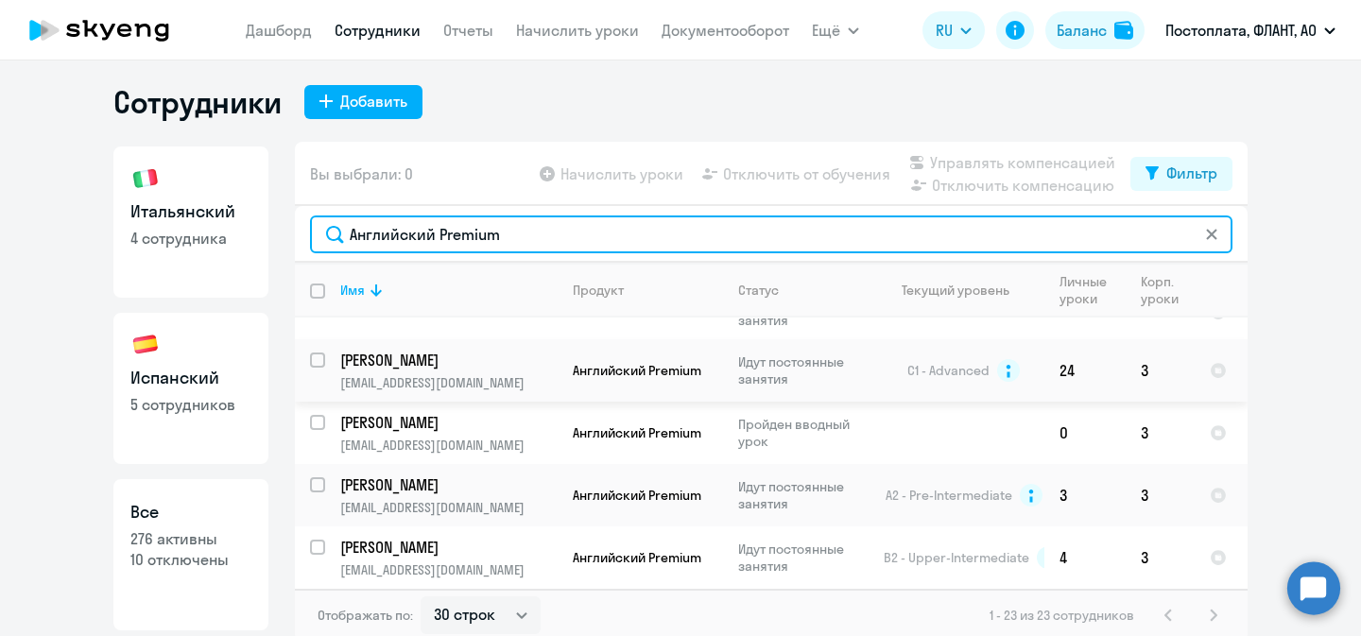
scroll to position [11, 0]
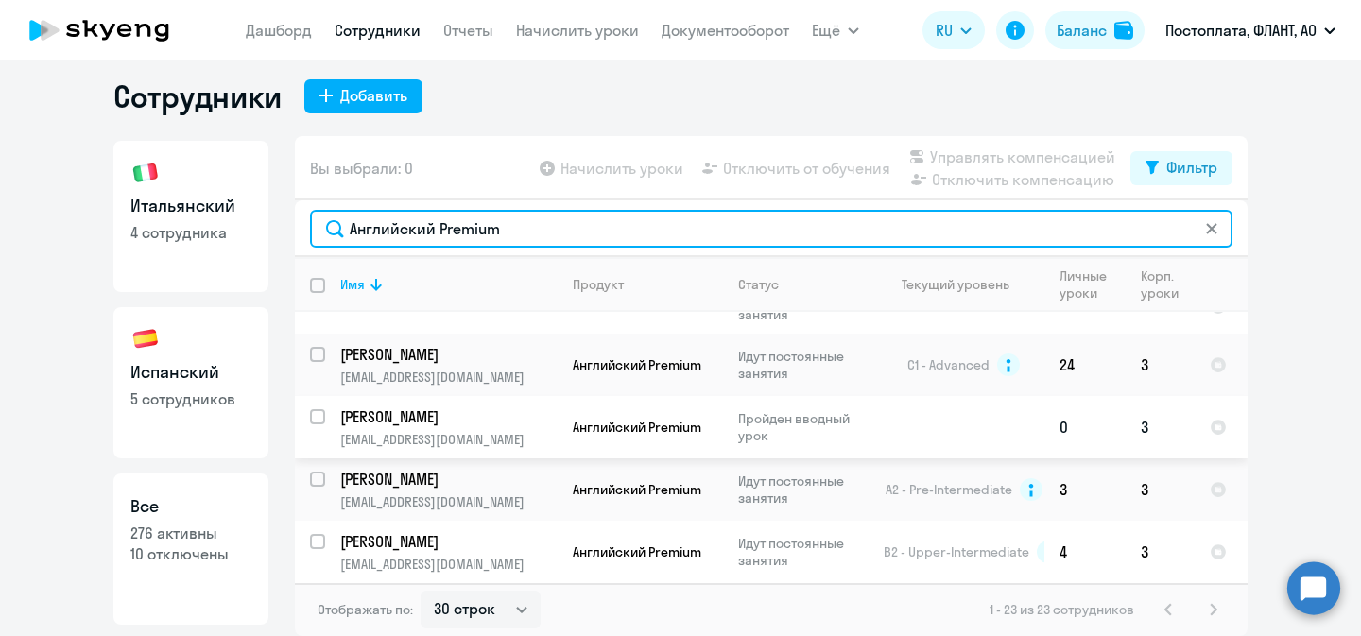
type input "Английский Premium"
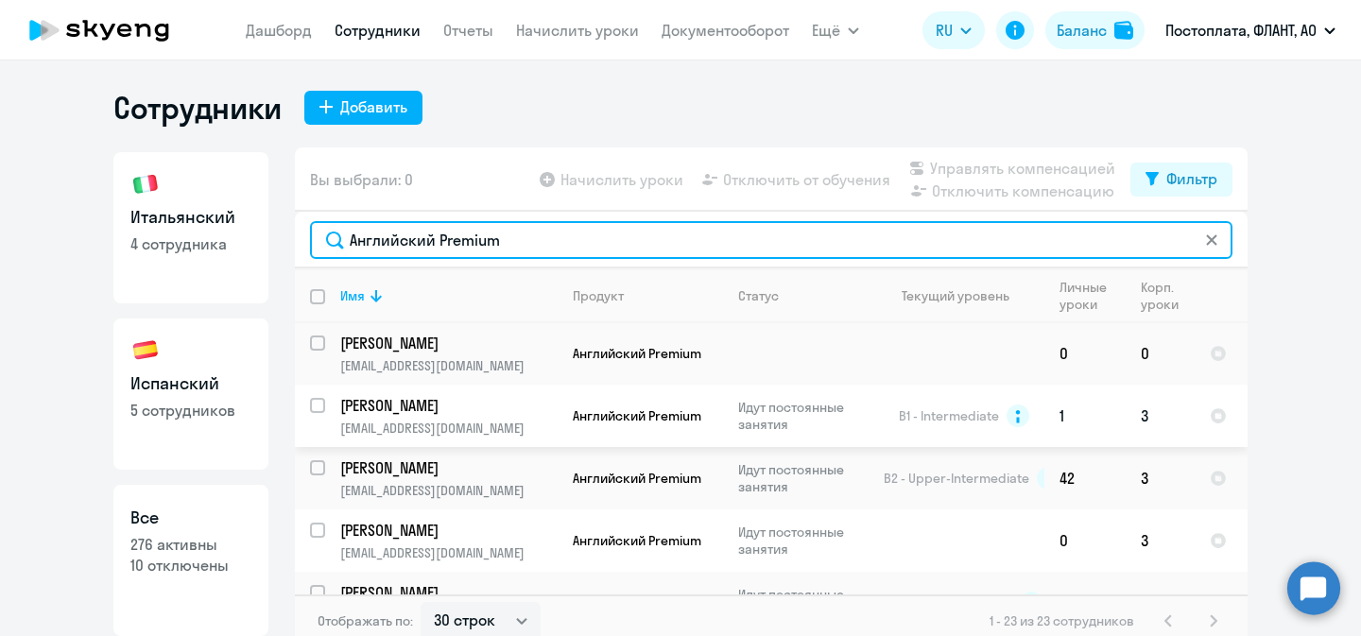
scroll to position [593, 0]
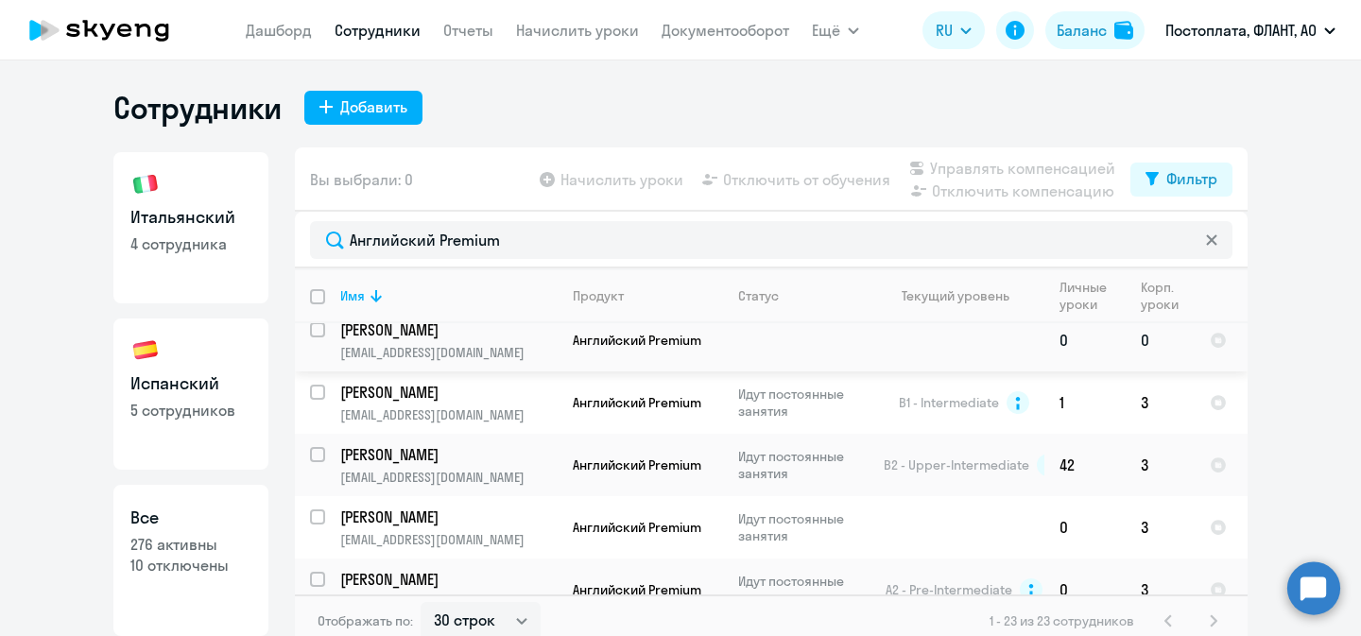
click at [475, 345] on p "[EMAIL_ADDRESS][DOMAIN_NAME]" at bounding box center [448, 352] width 216 height 17
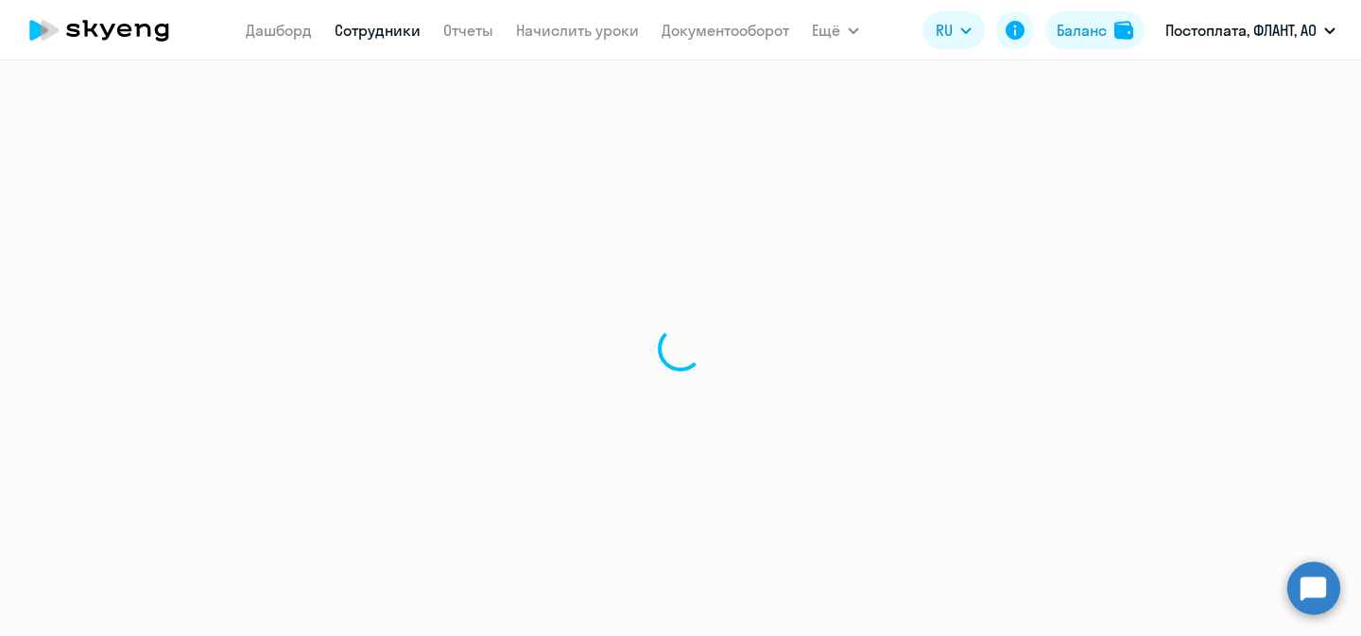
select select "english"
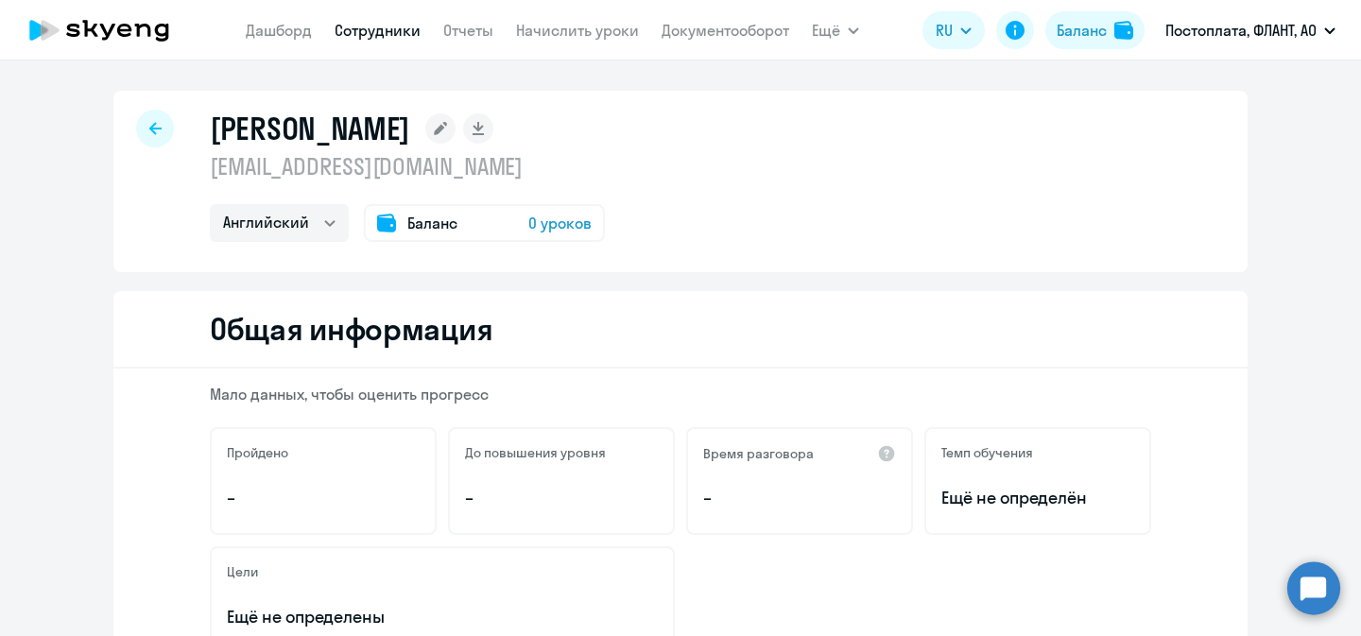
click at [425, 133] on rect at bounding box center [440, 128] width 30 height 30
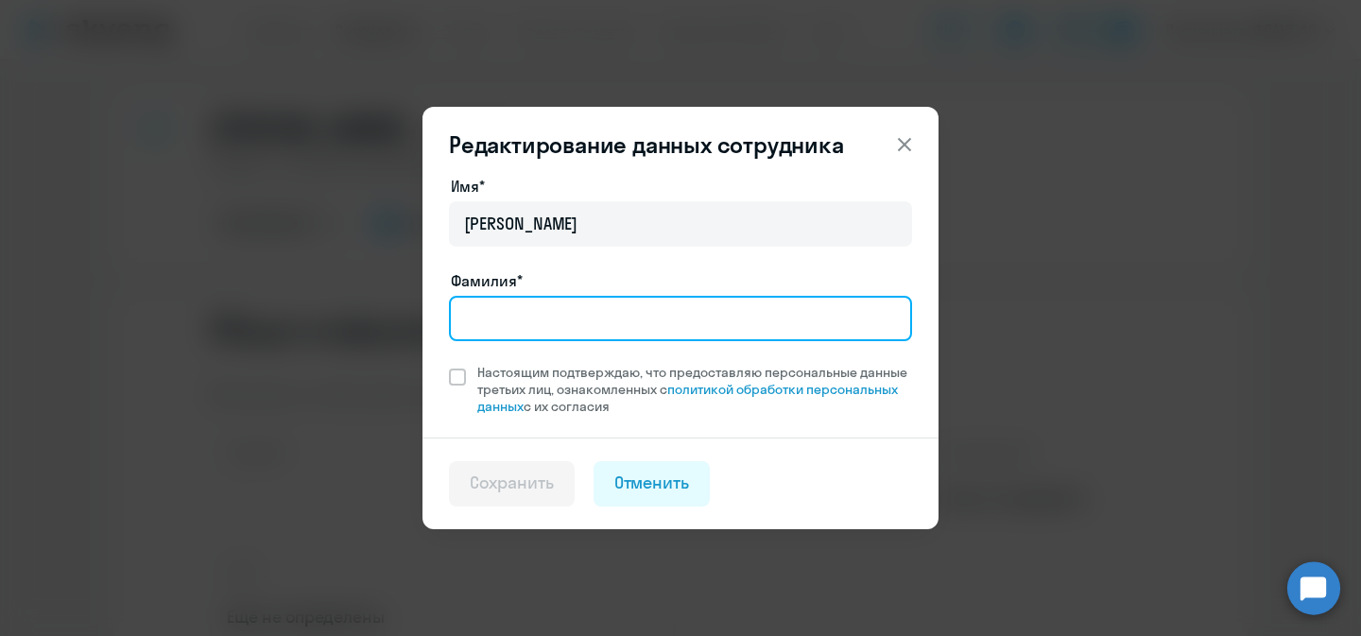
click at [524, 323] on input "Фамилия*" at bounding box center [680, 318] width 463 height 45
type input "[PERSON_NAME]"
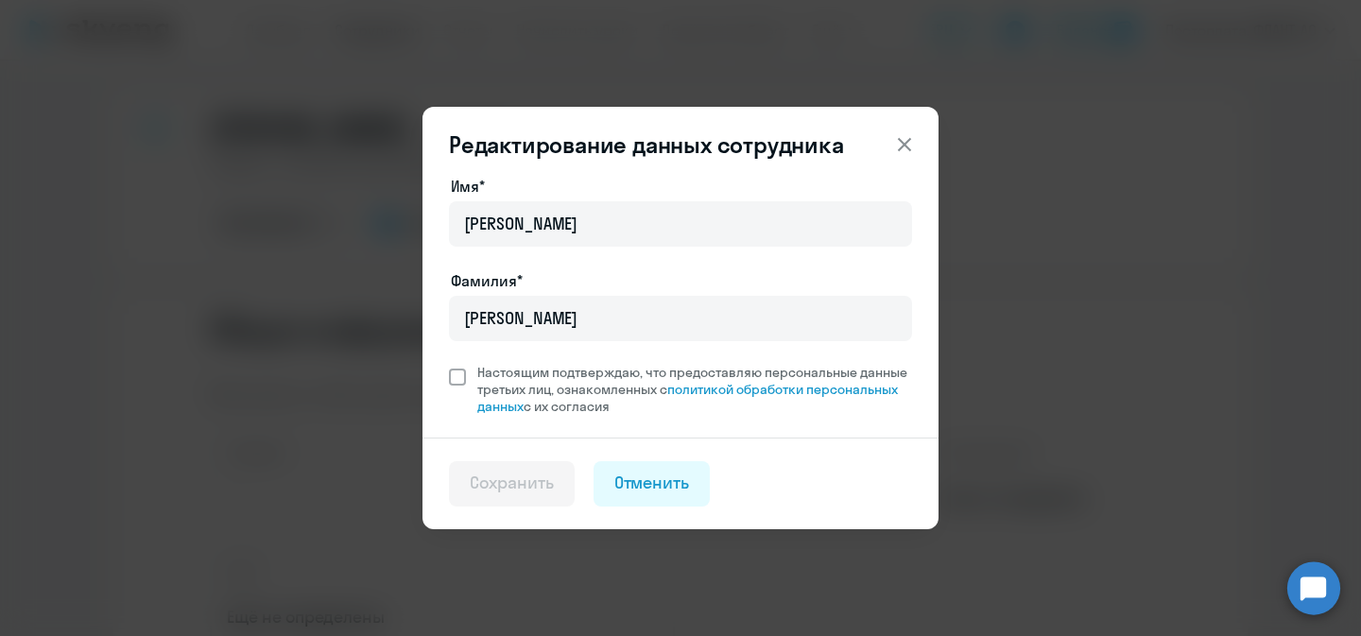
click at [457, 375] on span at bounding box center [457, 377] width 17 height 17
click at [449, 364] on input "Настоящим подтверждаю, что предоставляю персональные данные третьих лиц, ознако…" at bounding box center [448, 363] width 1 height 1
checkbox input "true"
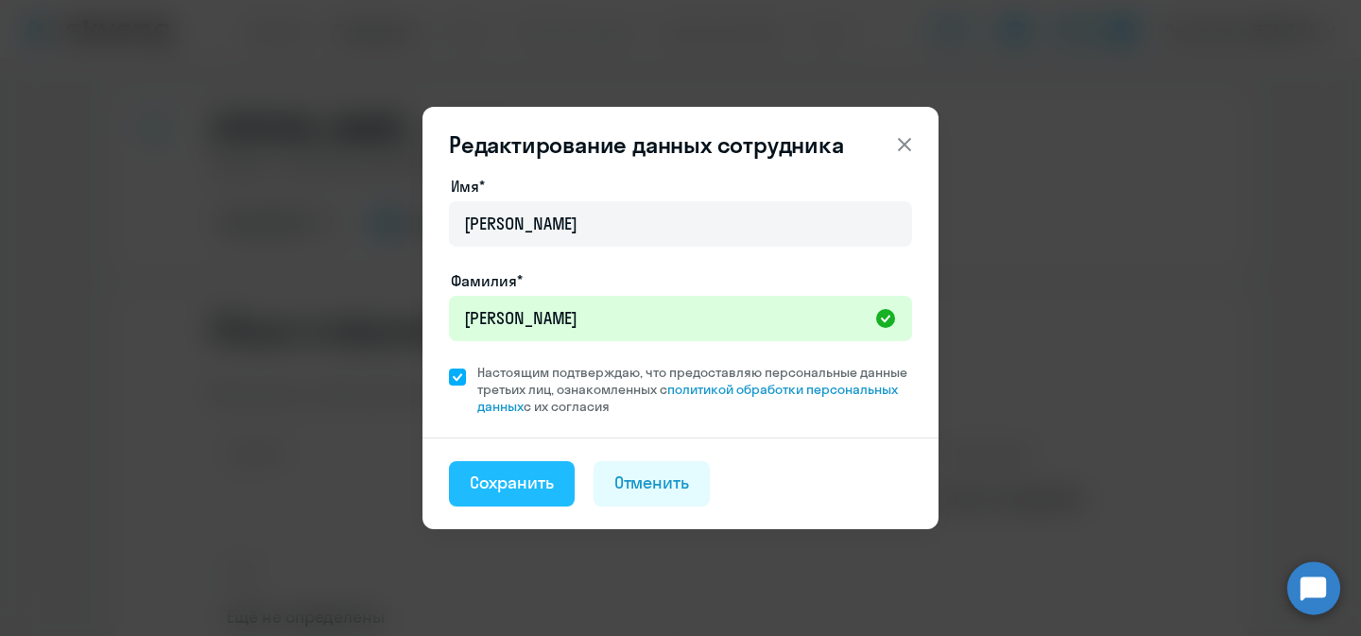
click at [517, 472] on div "Сохранить" at bounding box center [512, 483] width 84 height 25
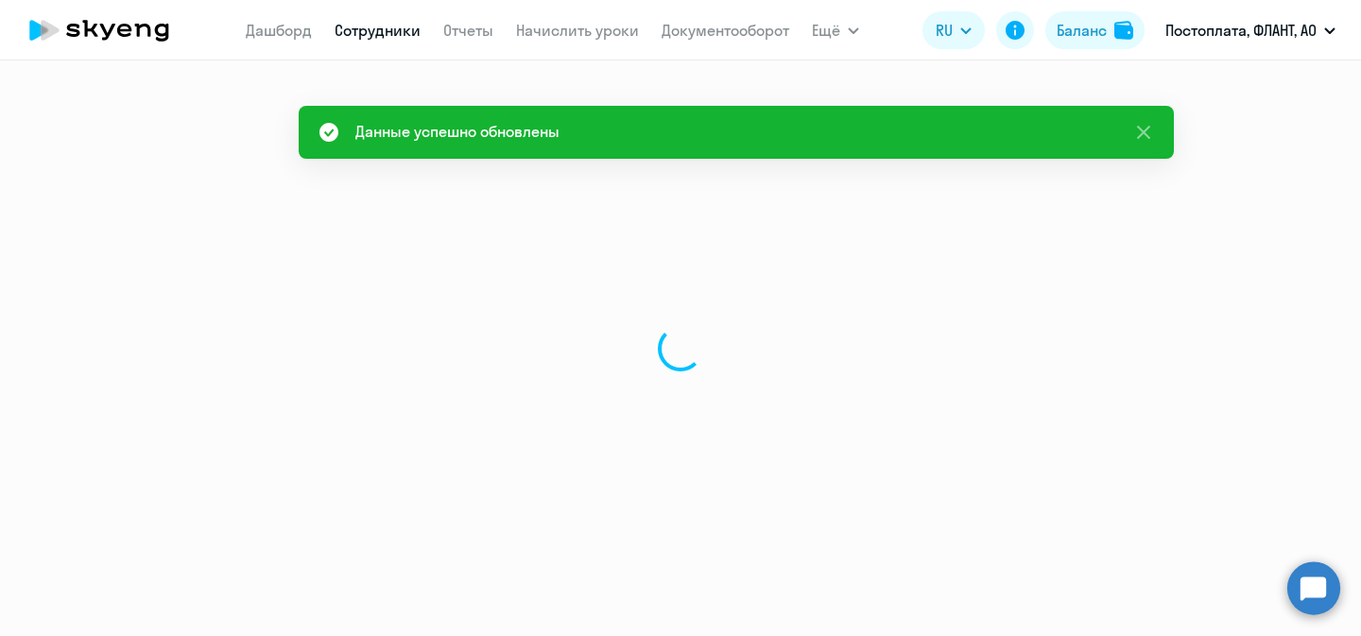
select select "english"
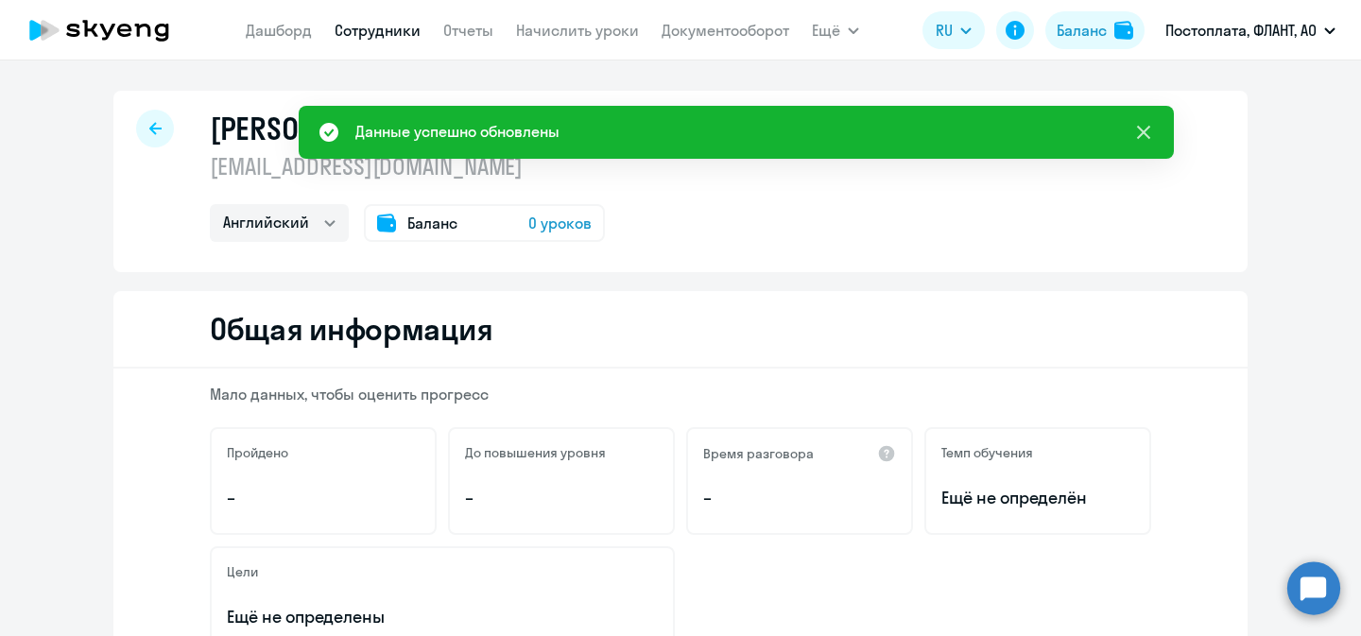
click at [1157, 131] on button at bounding box center [1144, 132] width 38 height 38
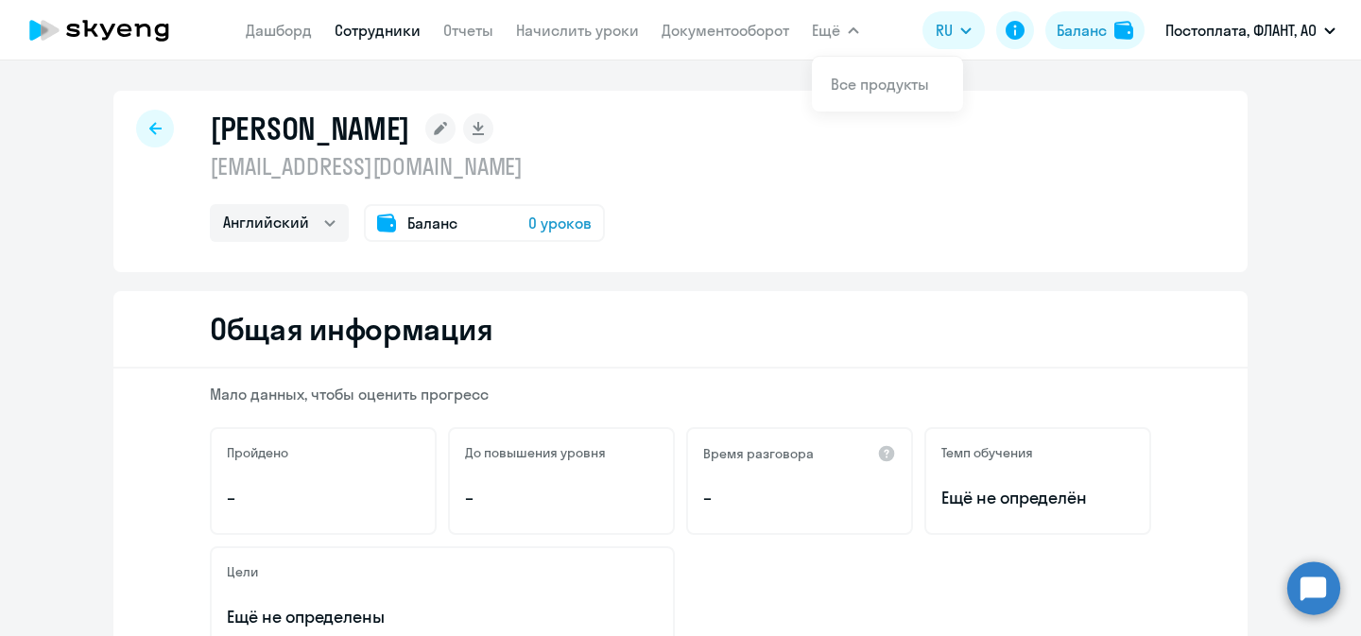
click at [355, 30] on link "Сотрудники" at bounding box center [378, 30] width 86 height 19
select select "30"
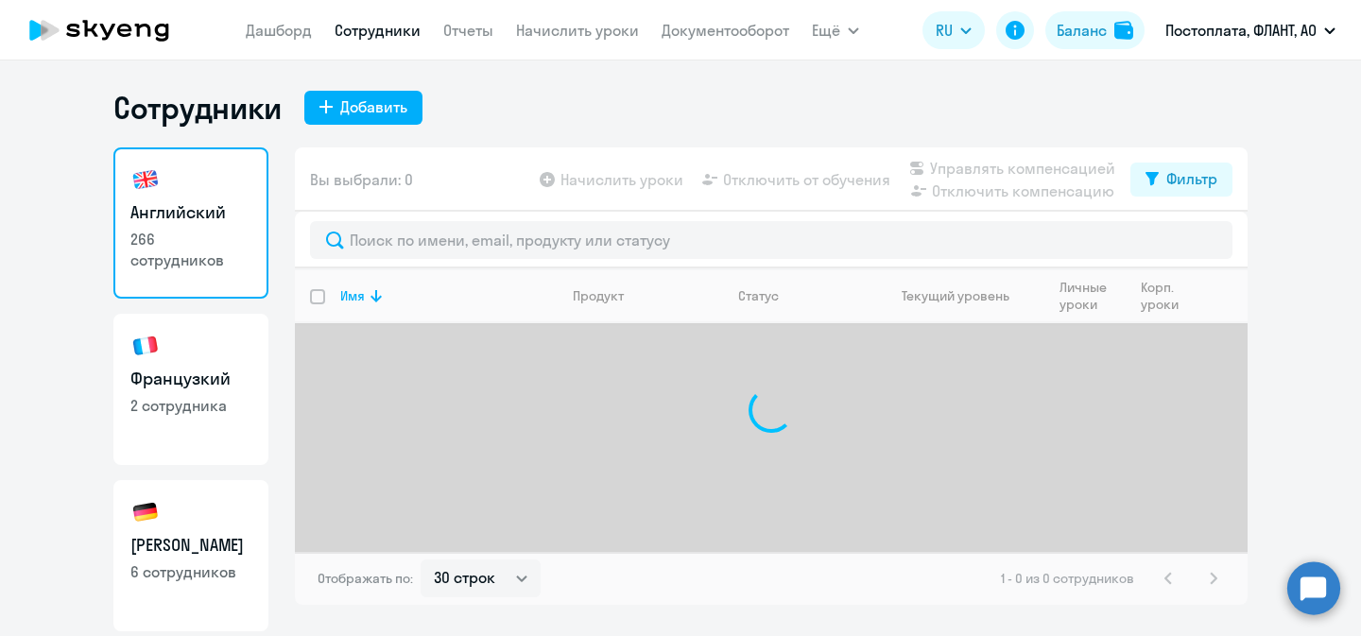
scroll to position [494, 0]
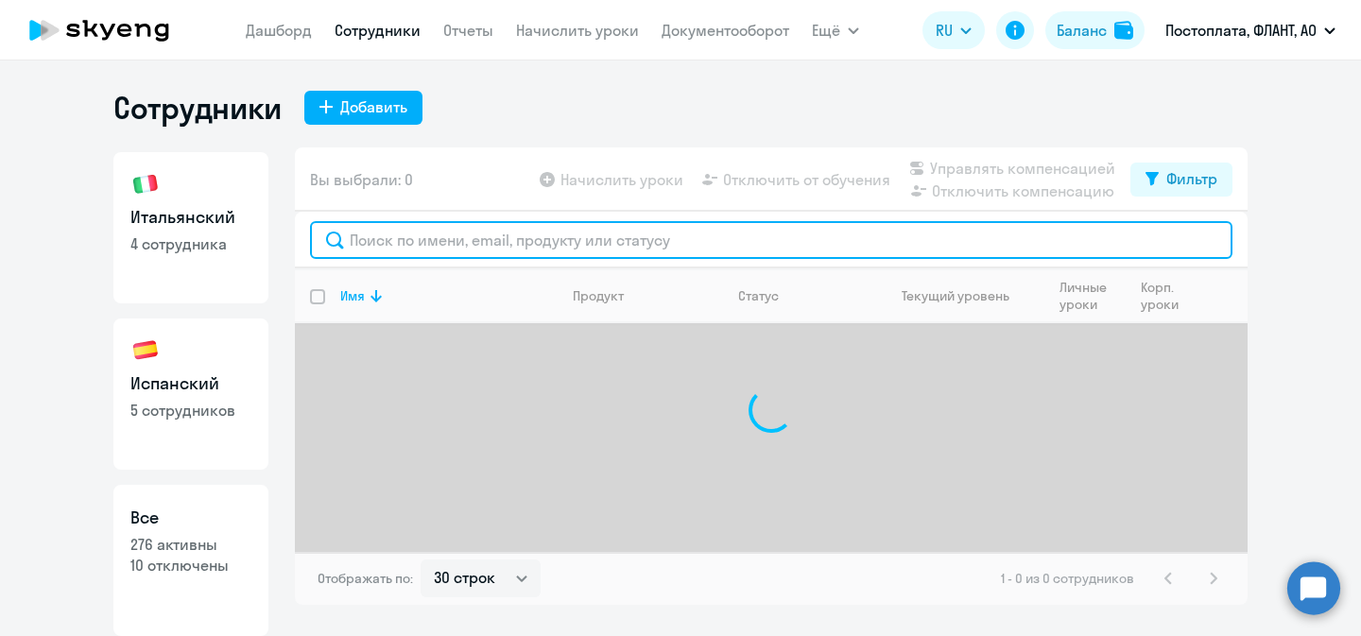
click at [428, 244] on input "text" at bounding box center [771, 240] width 923 height 38
type input "[PERSON_NAME]"
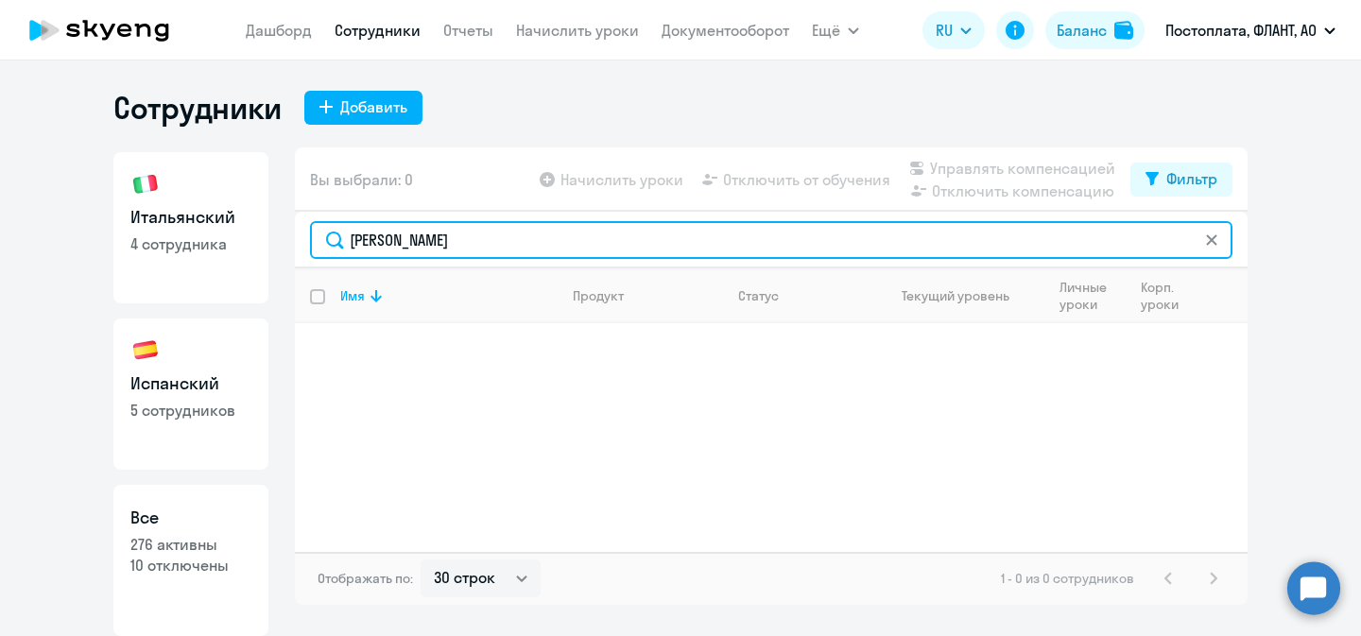
click at [377, 237] on input "[PERSON_NAME]" at bounding box center [771, 240] width 923 height 38
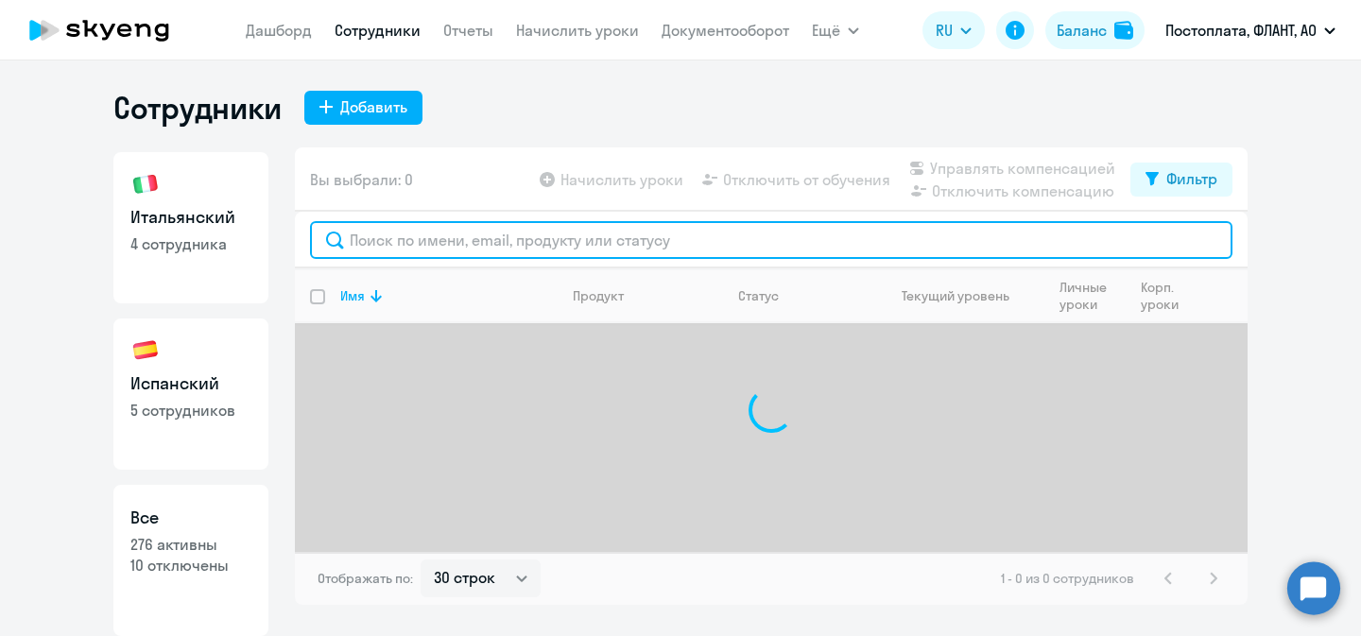
paste input "**Английский** подключен - от skyeng придет письмо на личную почту с инструкция…"
type input "**Английский** подключен - от skyeng придет письмо на личную почту с инструкция…"
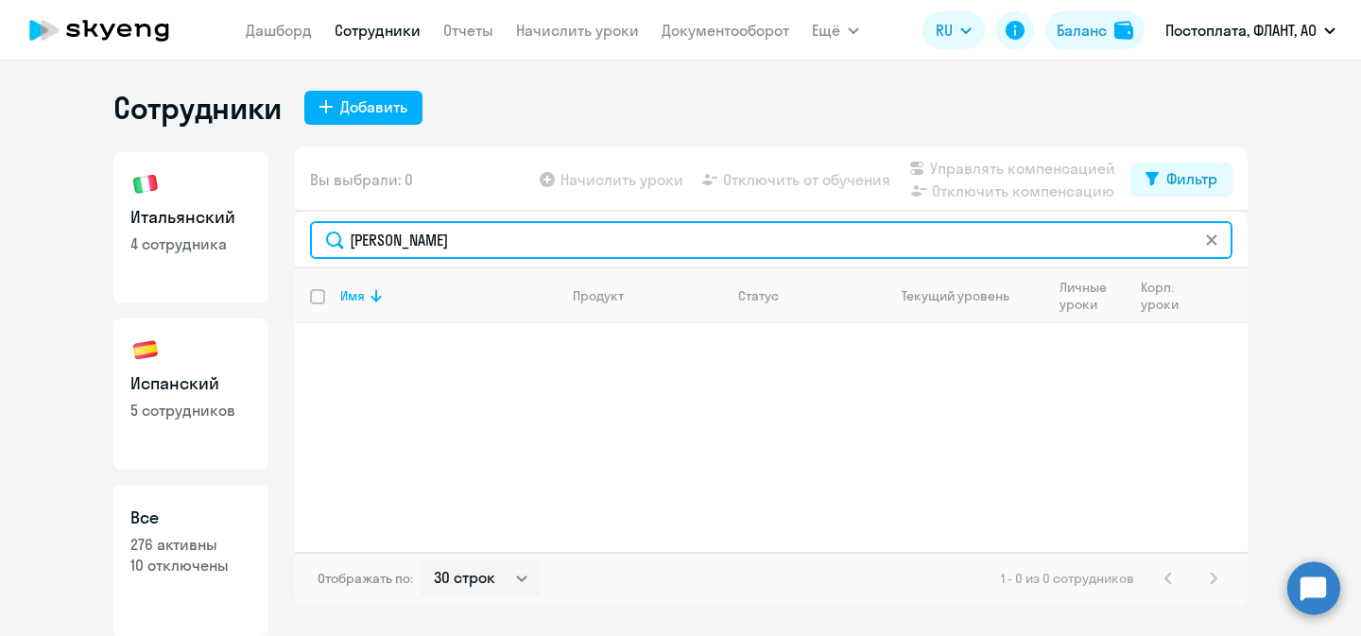
click at [437, 243] on input "[PERSON_NAME]" at bounding box center [771, 240] width 923 height 38
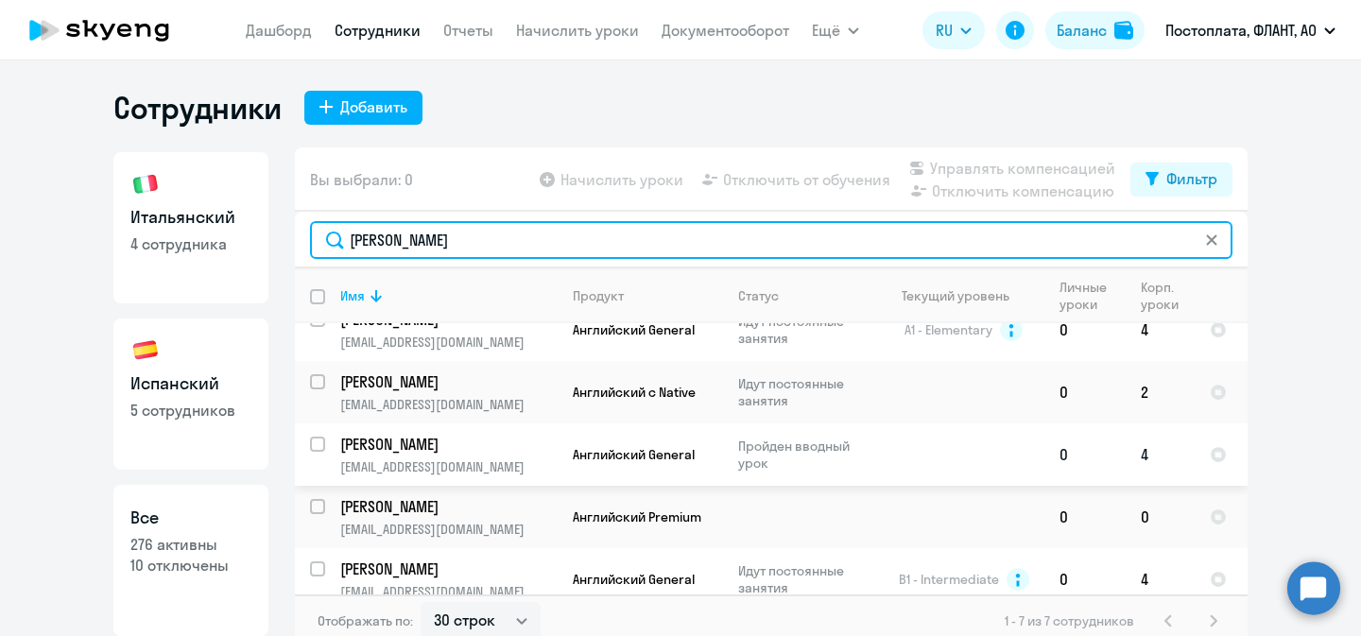
scroll to position [165, 0]
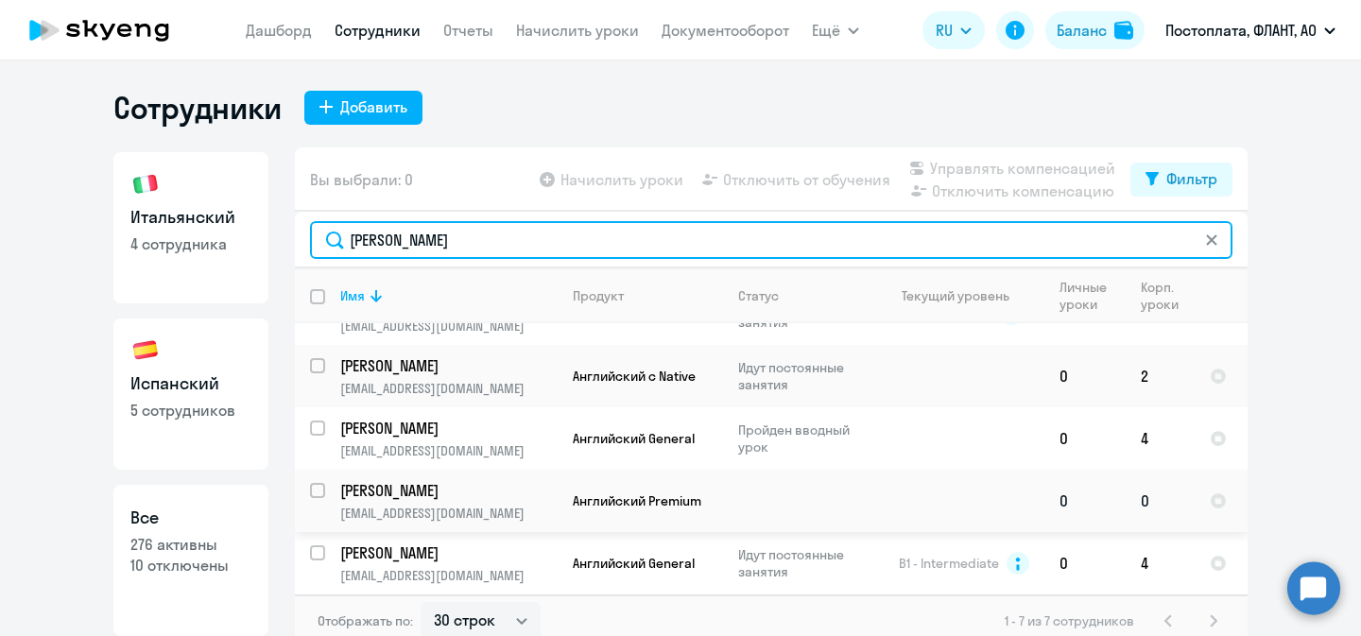
type input "[PERSON_NAME]"
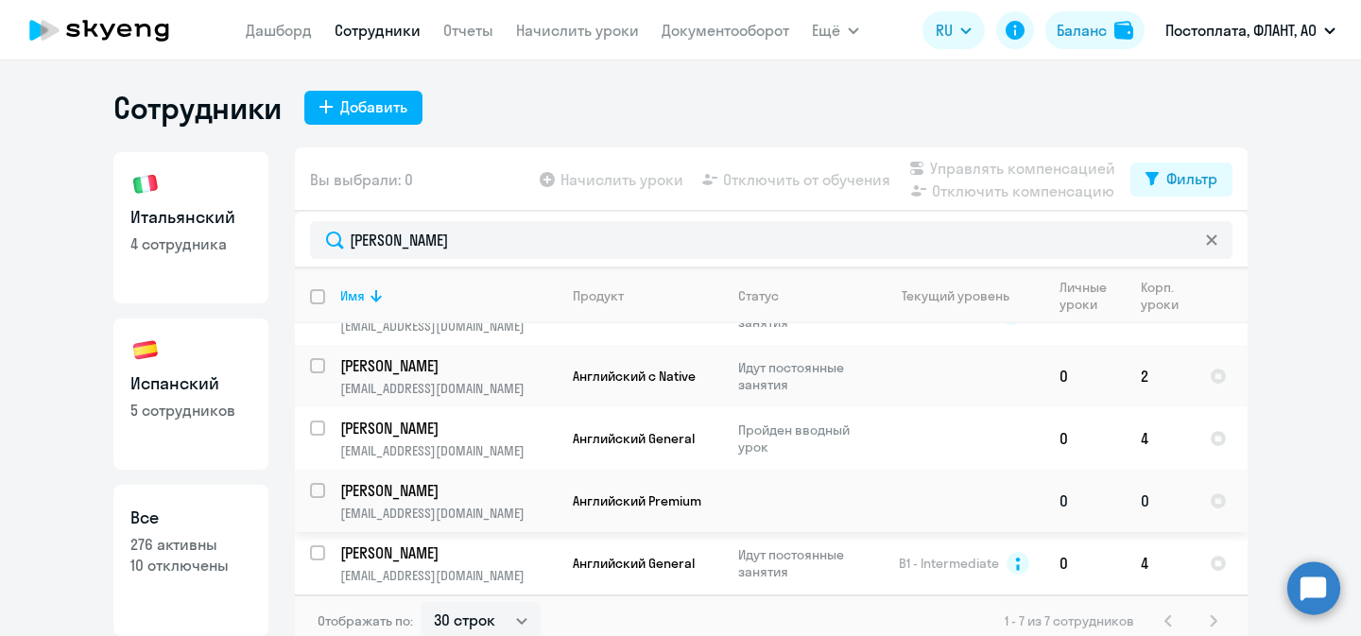
click at [319, 491] on input "select row 24202334" at bounding box center [329, 502] width 38 height 38
checkbox input "true"
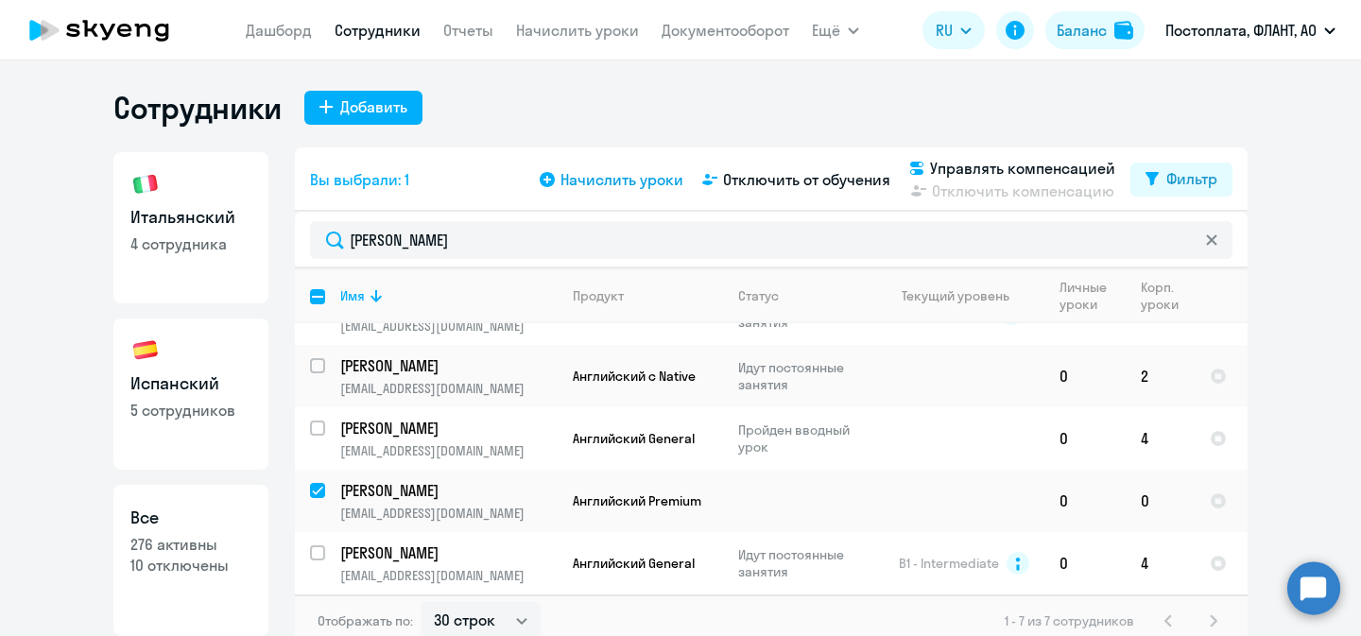
click at [649, 182] on span "Начислить уроки" at bounding box center [622, 179] width 123 height 23
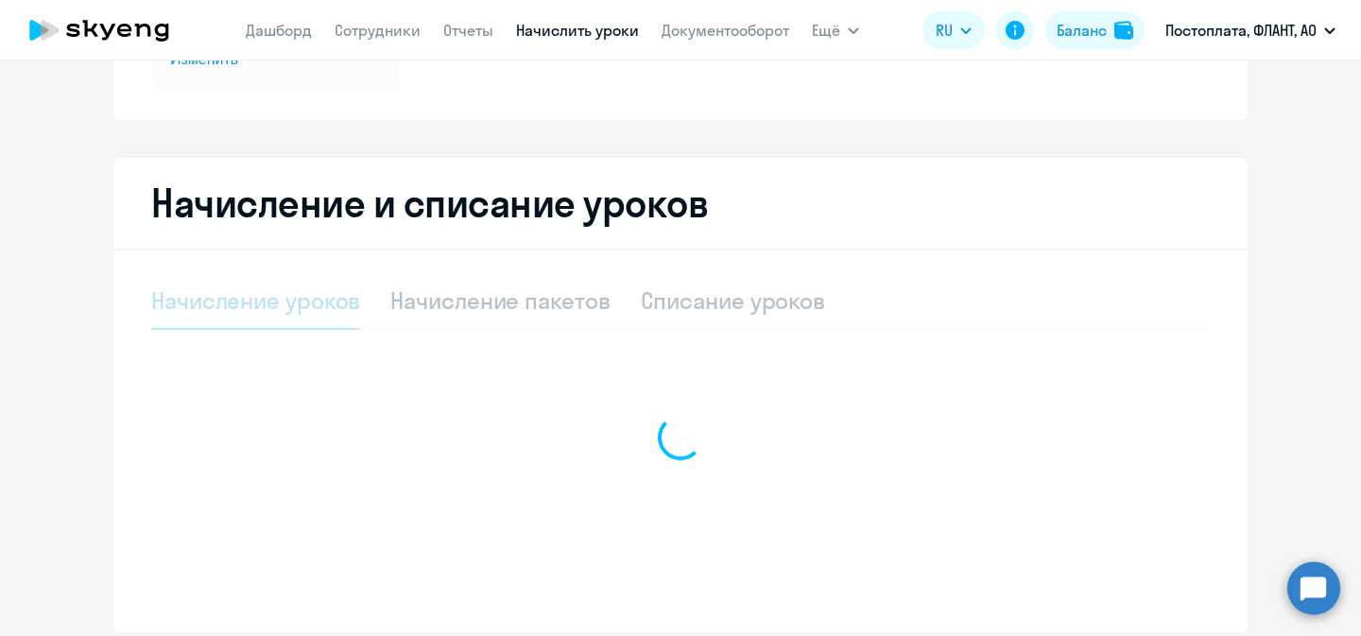
select select "10"
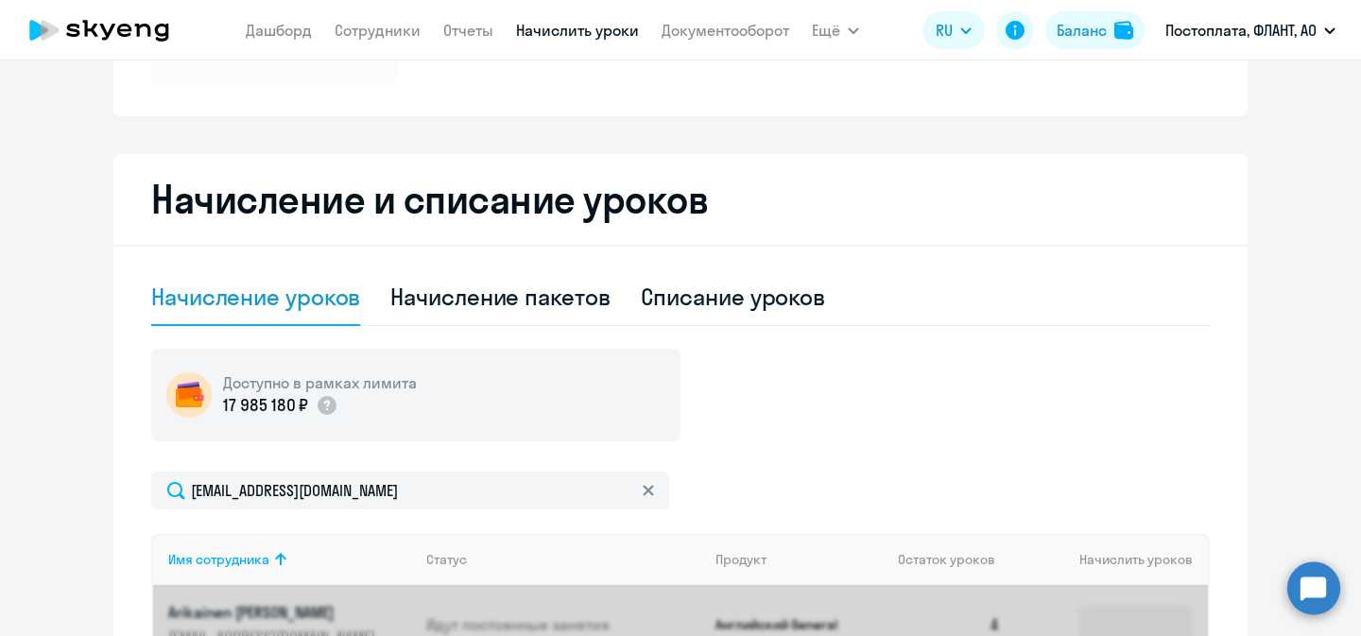
scroll to position [638, 0]
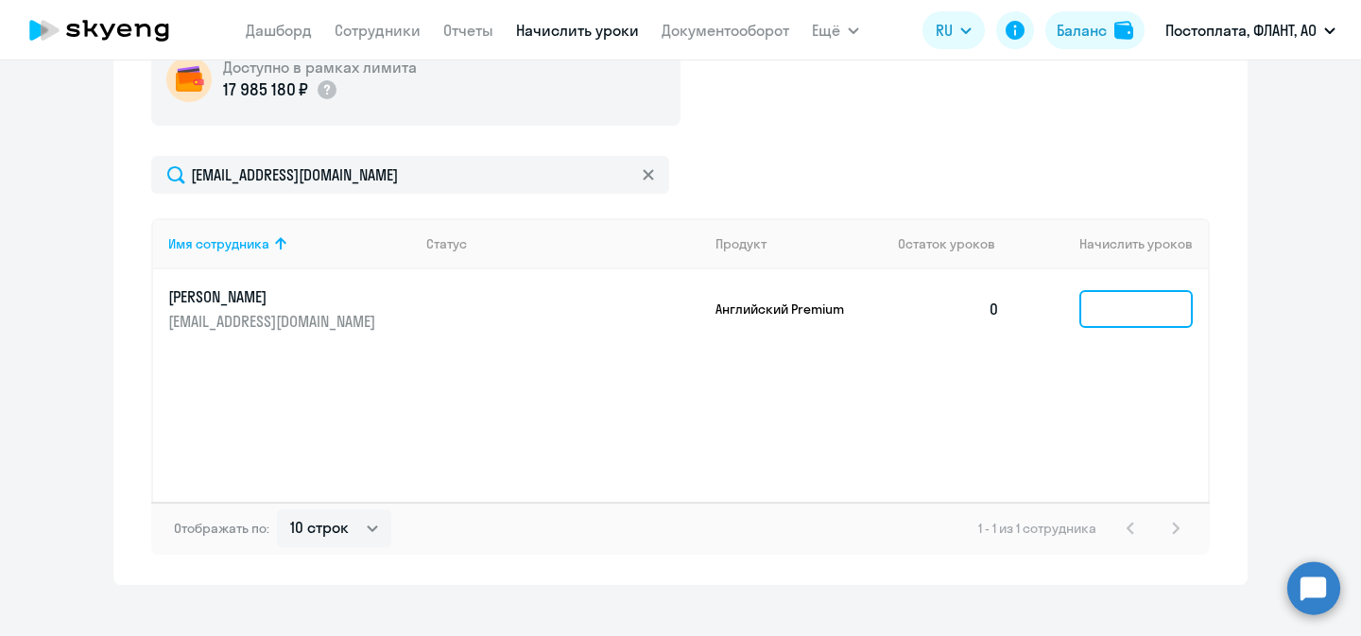
click at [1112, 305] on input at bounding box center [1135, 309] width 113 height 38
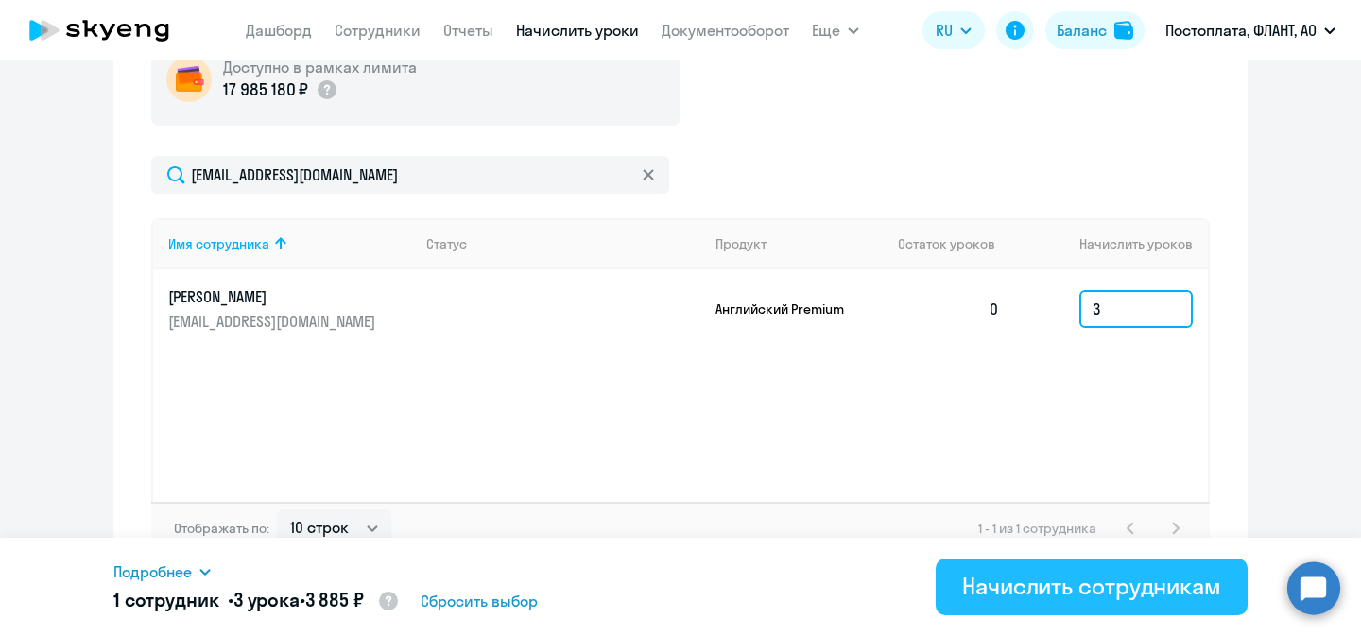
type input "3"
click at [998, 594] on div "Начислить сотрудникам" at bounding box center [1091, 586] width 259 height 30
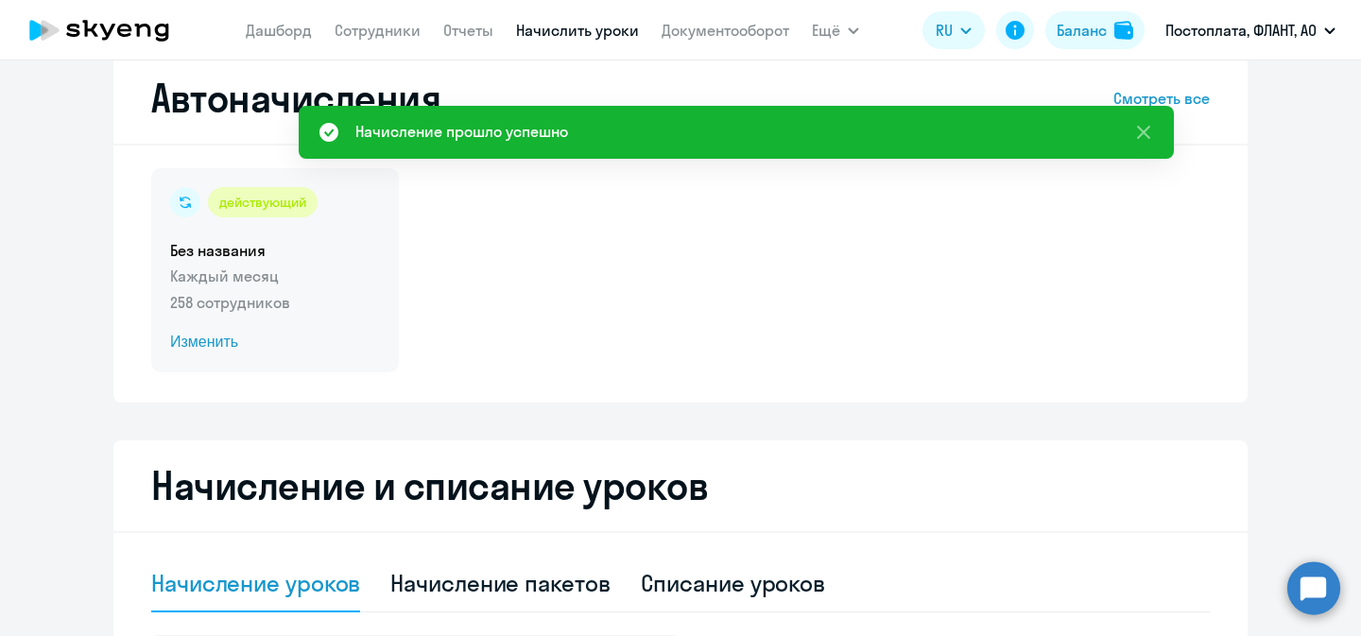
scroll to position [0, 0]
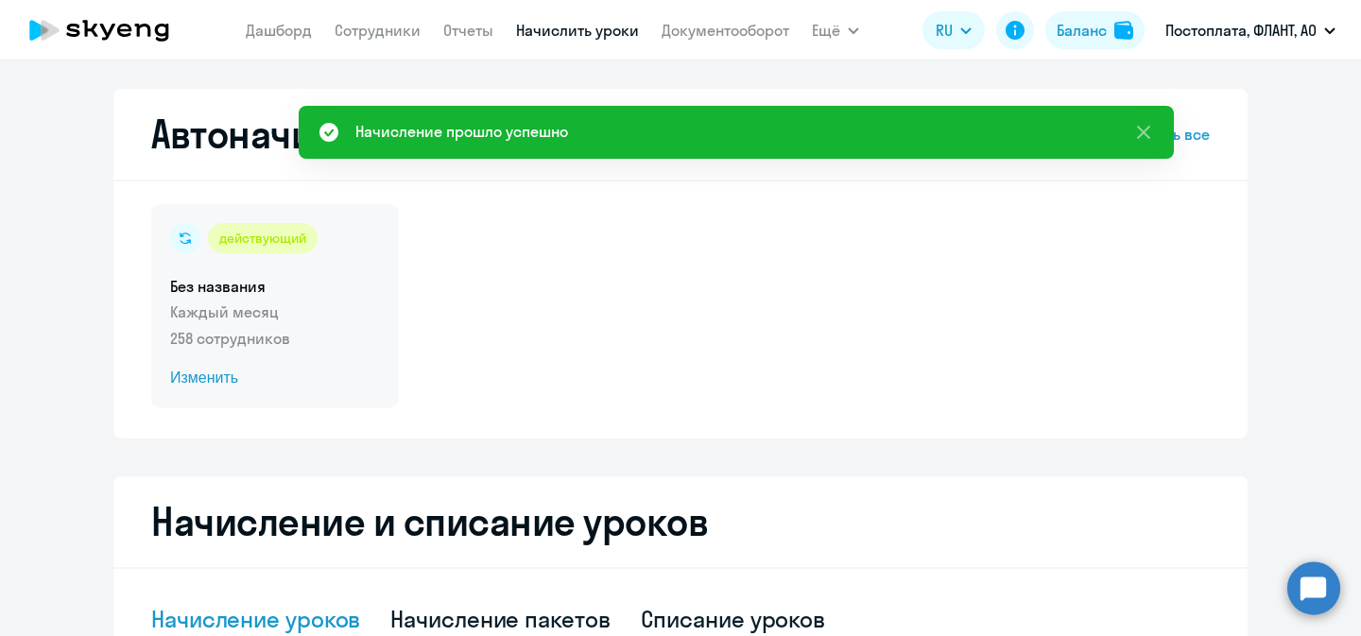
click at [305, 294] on h5 "Без названия" at bounding box center [275, 286] width 210 height 21
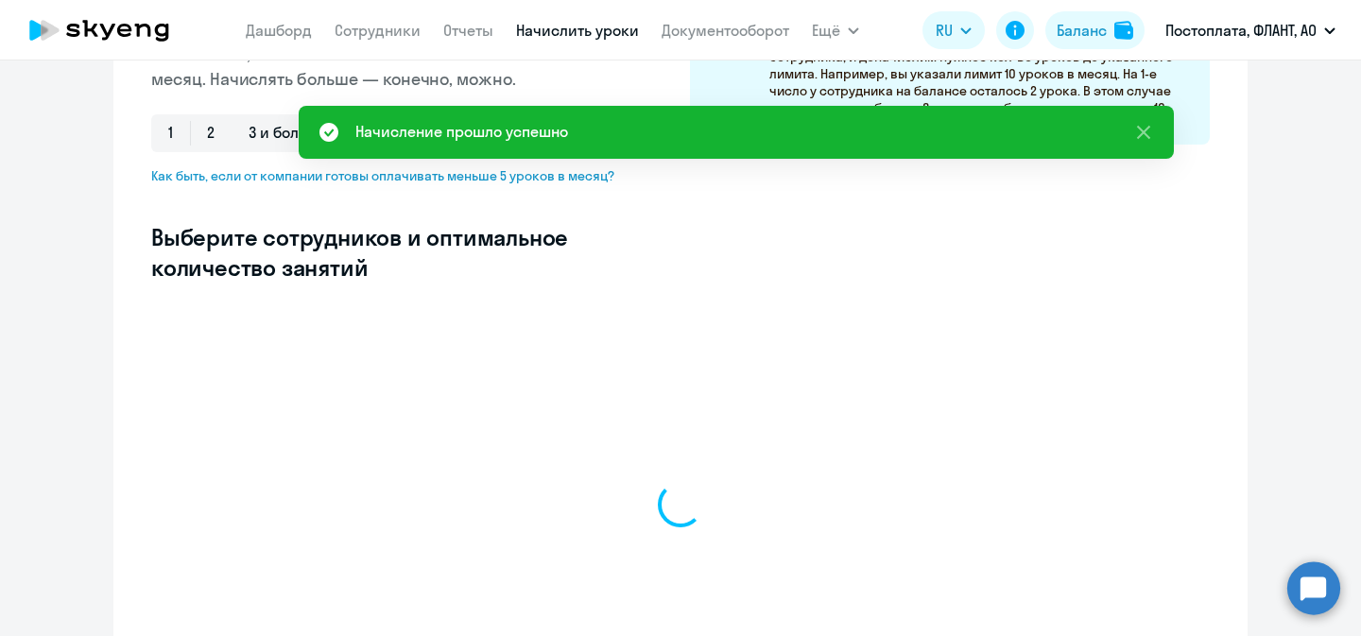
select select "10"
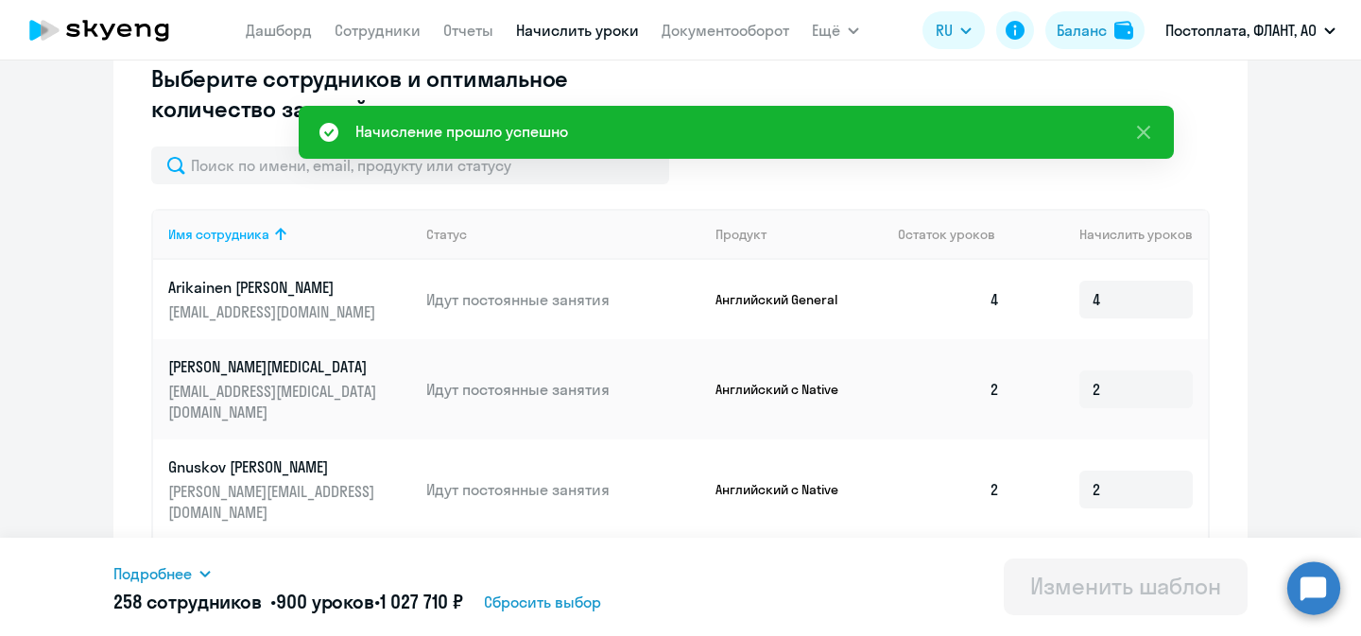
scroll to position [546, 0]
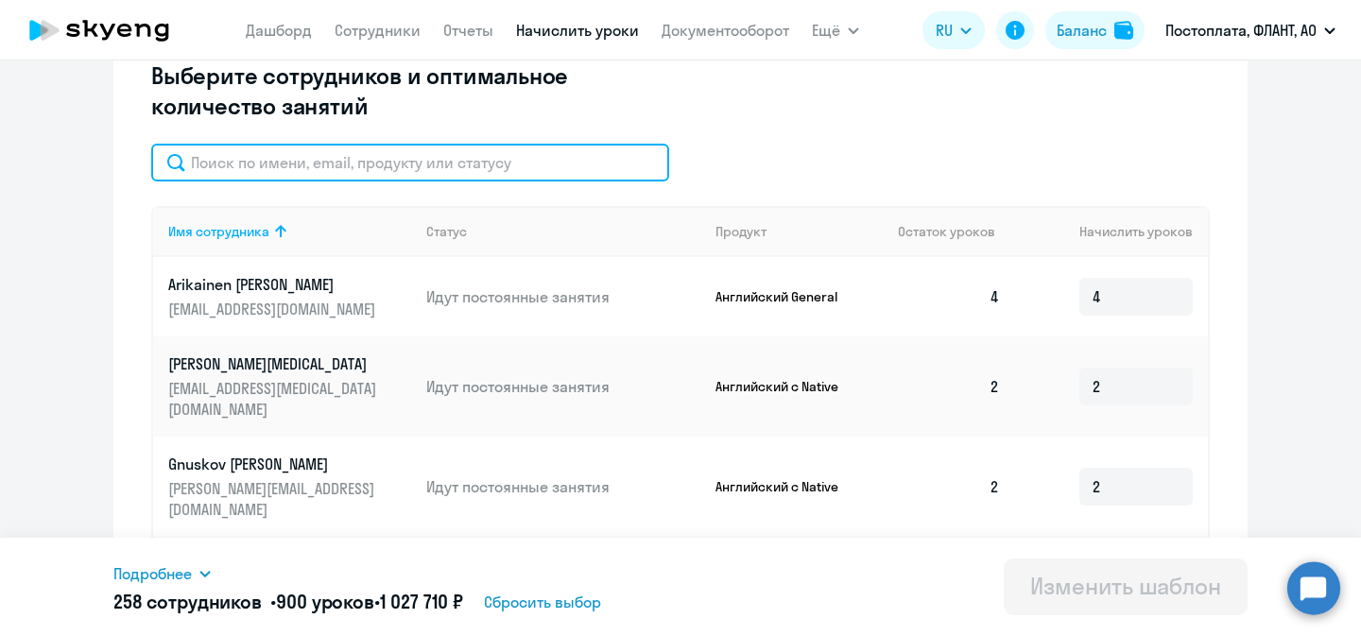
click at [443, 164] on input "text" at bounding box center [410, 163] width 518 height 38
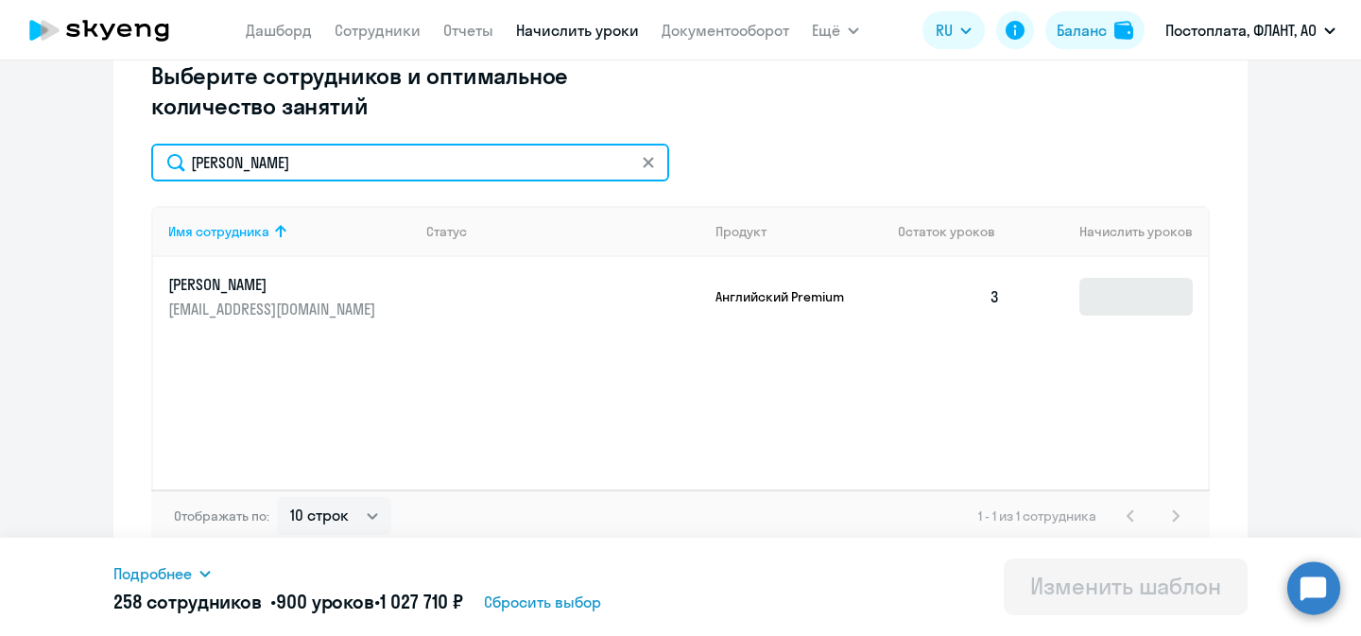
type input "[PERSON_NAME]"
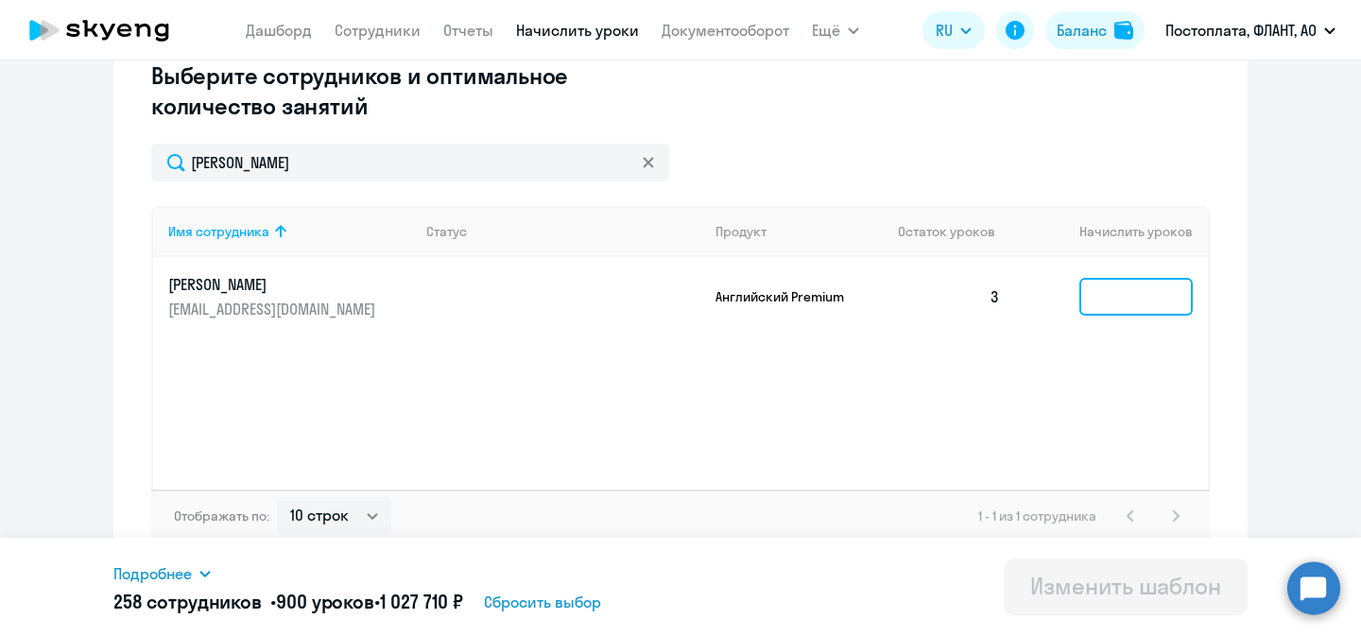
click at [1144, 293] on input at bounding box center [1135, 297] width 113 height 38
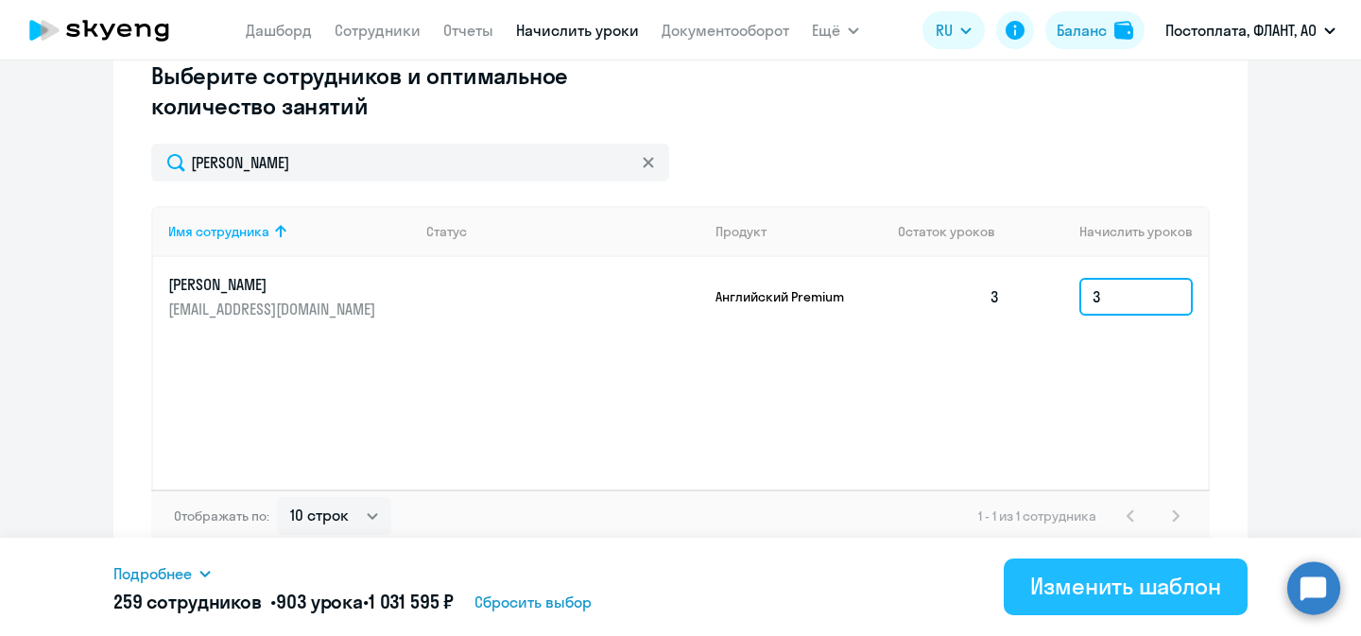
type input "3"
click at [1097, 575] on div "Изменить шаблон" at bounding box center [1125, 586] width 191 height 30
